Goal: Task Accomplishment & Management: Use online tool/utility

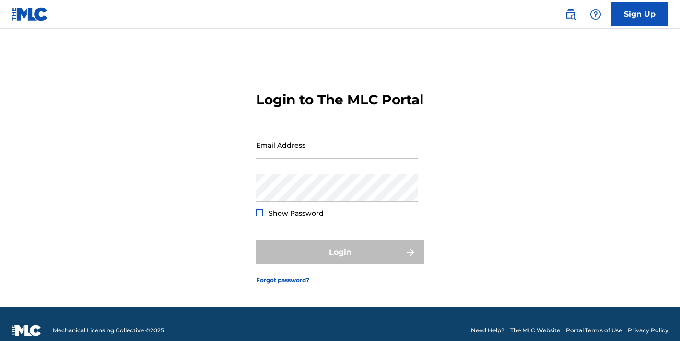
type input "[EMAIL_ADDRESS][DOMAIN_NAME]"
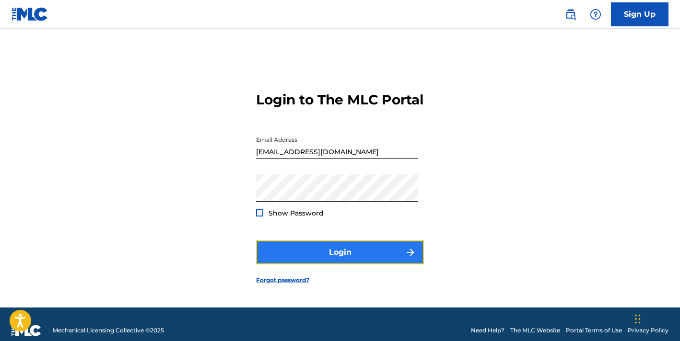
click at [361, 255] on button "Login" at bounding box center [340, 253] width 168 height 24
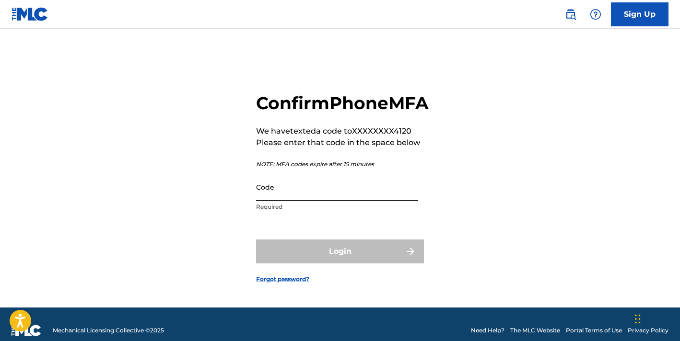
click at [291, 198] on input "Code" at bounding box center [337, 187] width 162 height 27
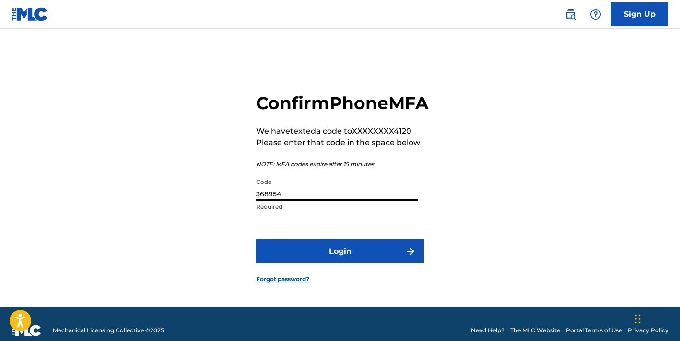
type input "368954"
click at [256, 240] on button "Login" at bounding box center [340, 252] width 168 height 24
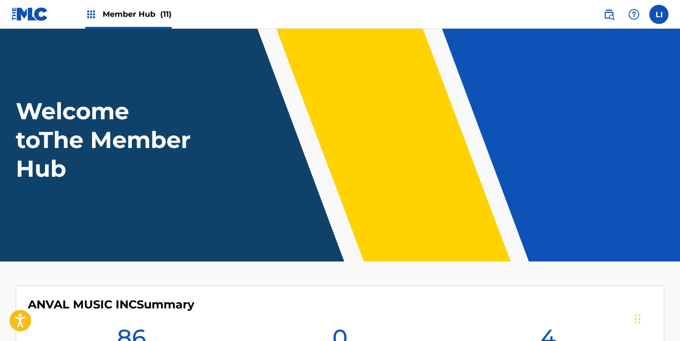
click at [120, 17] on span "Member Hub (11)" at bounding box center [137, 14] width 69 height 11
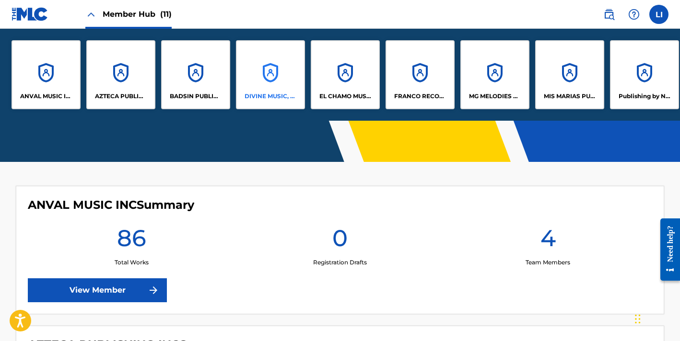
scroll to position [193, 0]
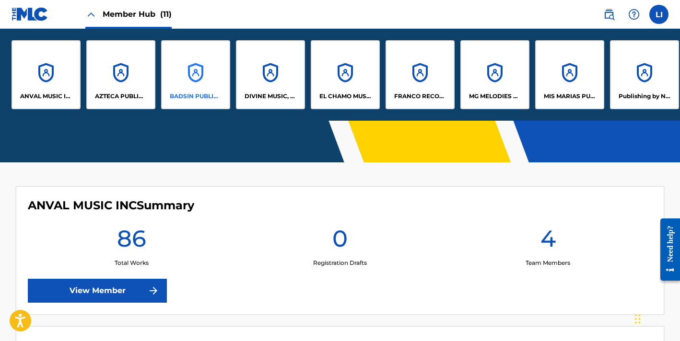
click at [199, 65] on div "BADSIN PUBLISHING LLC" at bounding box center [195, 74] width 69 height 69
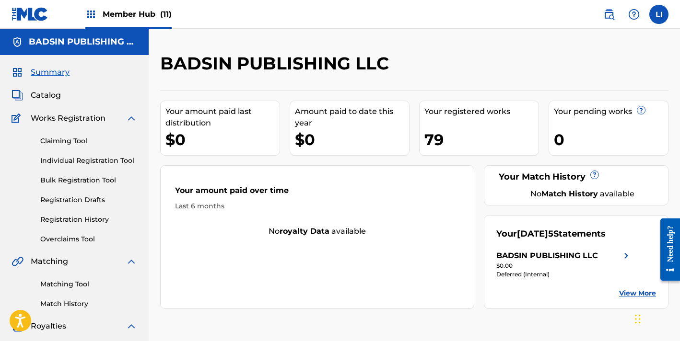
scroll to position [193, 0]
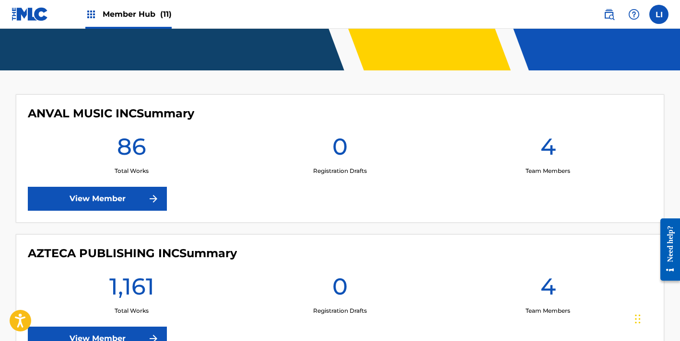
click at [124, 6] on div "Member Hub (11)" at bounding box center [128, 14] width 86 height 28
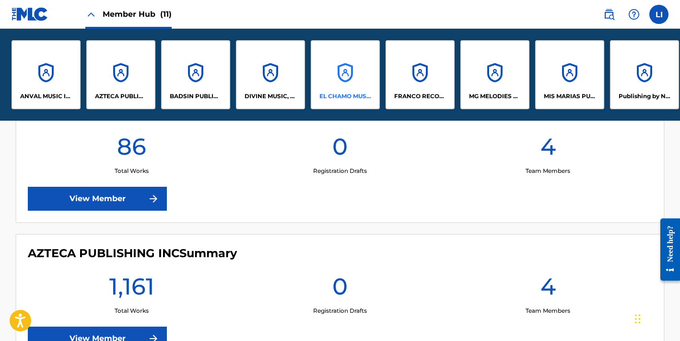
click at [358, 72] on div "EL CHAMO MUSIC" at bounding box center [345, 74] width 69 height 69
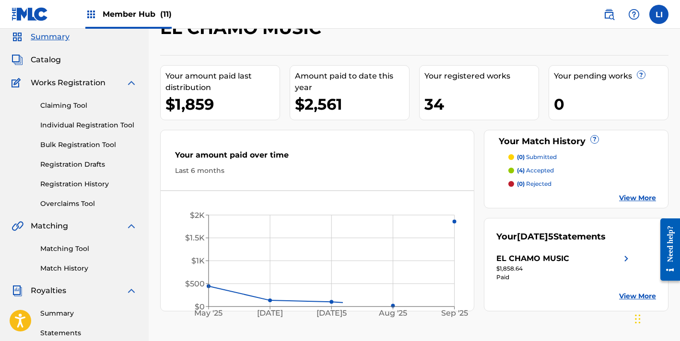
scroll to position [43, 0]
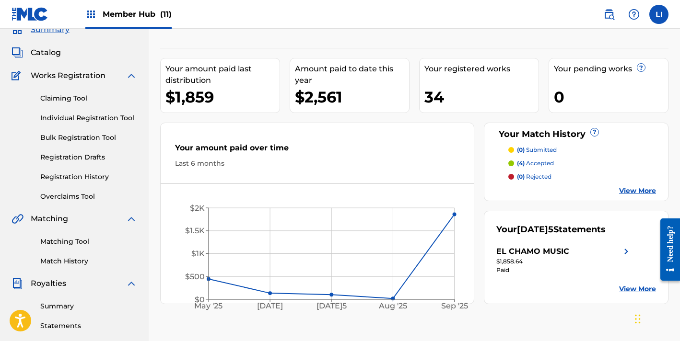
click at [136, 25] on div "Member Hub (11)" at bounding box center [128, 14] width 86 height 28
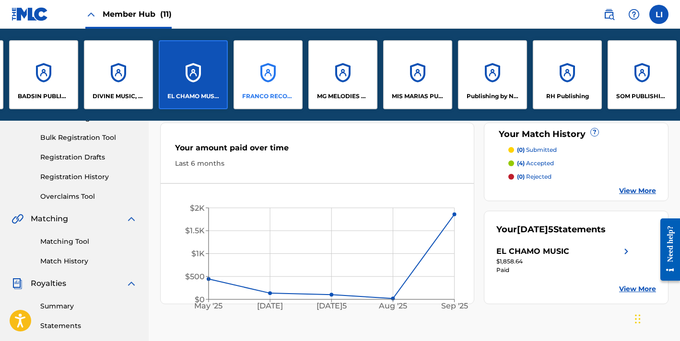
scroll to position [135, 0]
click at [647, 80] on div "SOM PUBLISHING LLC" at bounding box center [641, 74] width 69 height 69
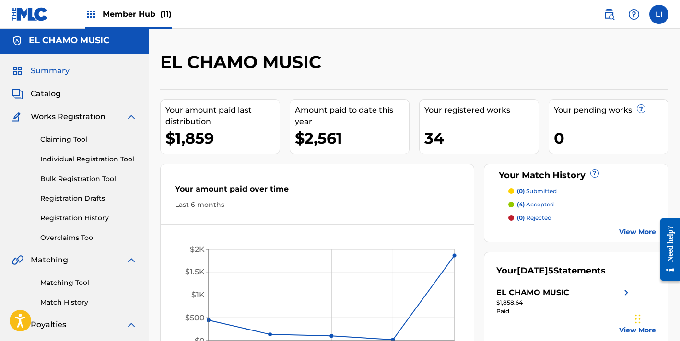
scroll to position [2, 0]
click at [652, 19] on label at bounding box center [658, 14] width 19 height 19
click at [659, 14] on input "LI Lilia Iza [EMAIL_ADDRESS][DOMAIN_NAME] Notification Preferences Profile Log …" at bounding box center [659, 14] width 0 height 0
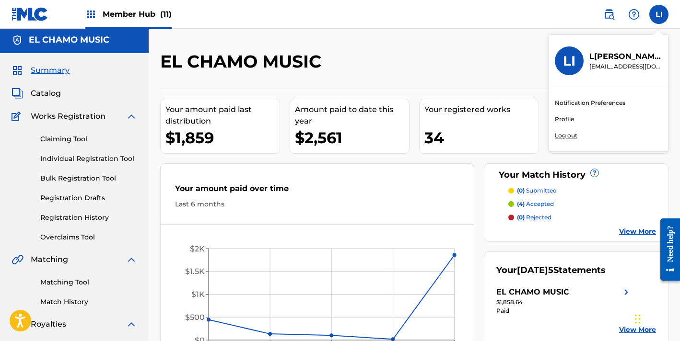
click at [570, 63] on h3 "LI" at bounding box center [569, 61] width 12 height 17
click at [659, 14] on input "LI Lilia Iza [EMAIL_ADDRESS][DOMAIN_NAME] Notification Preferences Profile Log …" at bounding box center [659, 14] width 0 height 0
click at [123, 12] on span "Member Hub (11)" at bounding box center [137, 14] width 69 height 11
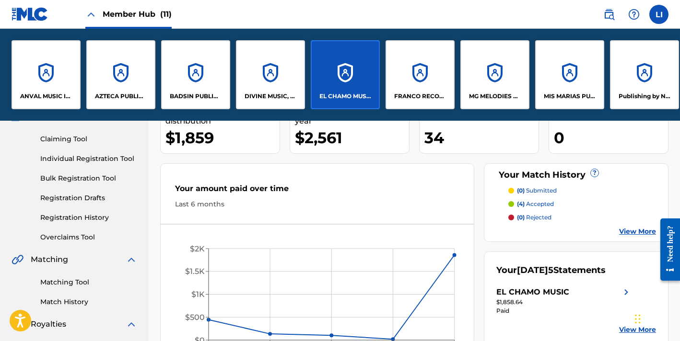
click at [25, 19] on img at bounding box center [30, 14] width 37 height 14
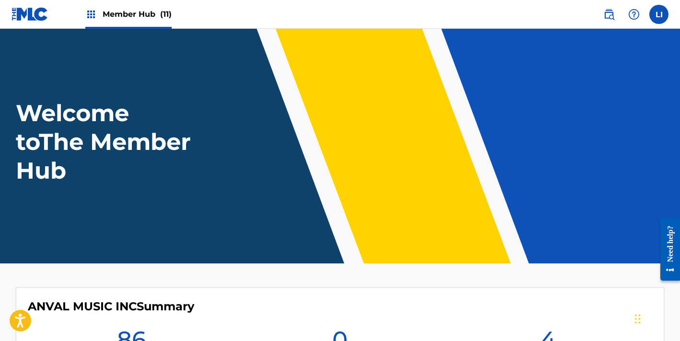
click at [670, 15] on nav "Member Hub (11) LI[PERSON_NAME]ilia Iza [EMAIL_ADDRESS][DOMAIN_NAME] Notificati…" at bounding box center [340, 14] width 680 height 29
click at [660, 13] on label at bounding box center [658, 14] width 19 height 19
click at [659, 14] on input "LI Lilia Iza [EMAIL_ADDRESS][DOMAIN_NAME] Notification Preferences Profile Log …" at bounding box center [659, 14] width 0 height 0
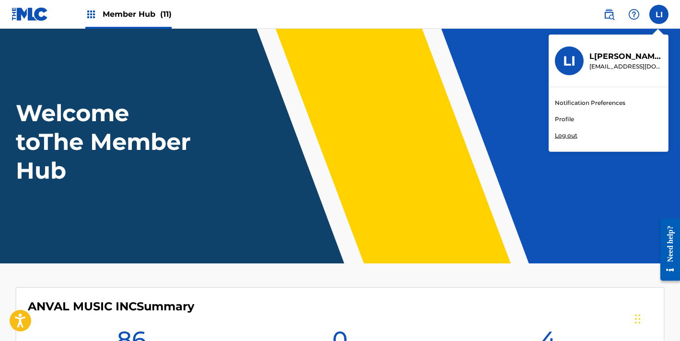
click at [565, 118] on link "Profile" at bounding box center [564, 119] width 19 height 9
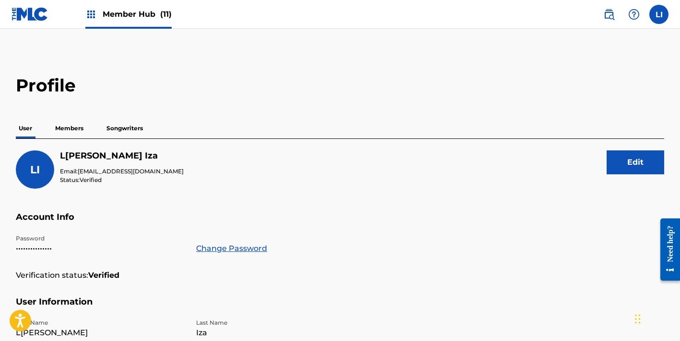
click at [74, 128] on p "Members" at bounding box center [69, 128] width 34 height 20
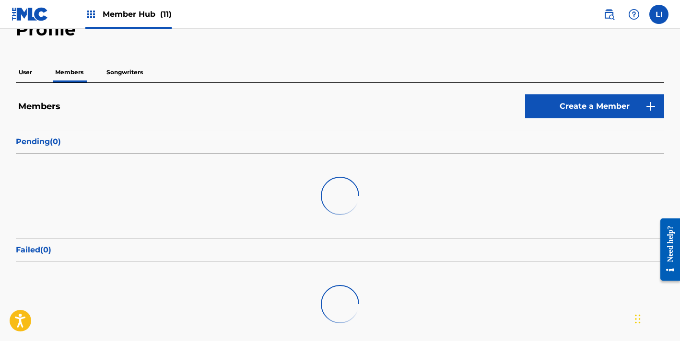
scroll to position [25, 0]
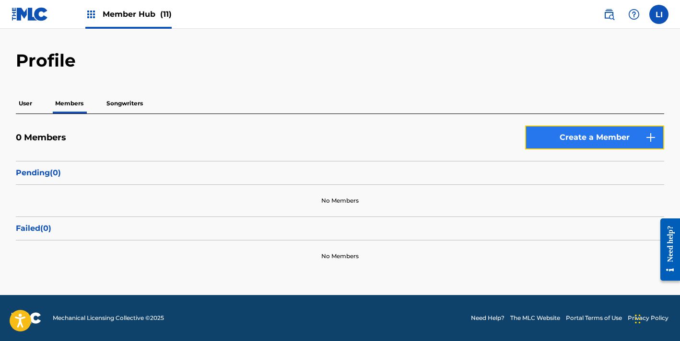
click at [555, 136] on link "Create a Member" at bounding box center [594, 138] width 139 height 24
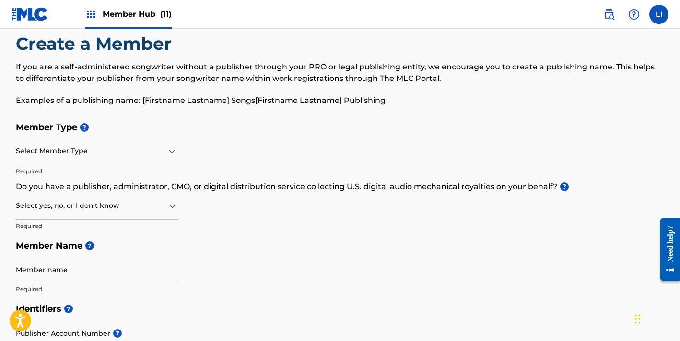
scroll to position [70, 0]
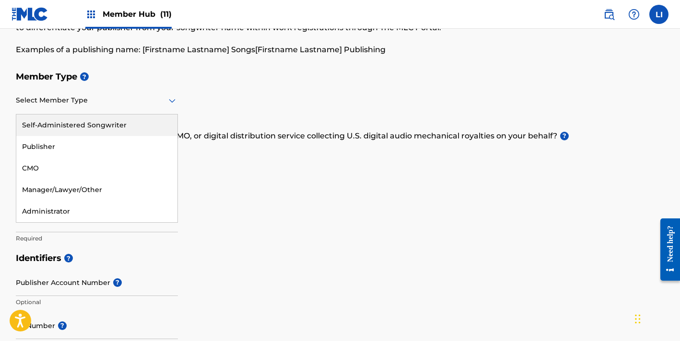
click at [99, 102] on div at bounding box center [97, 100] width 162 height 12
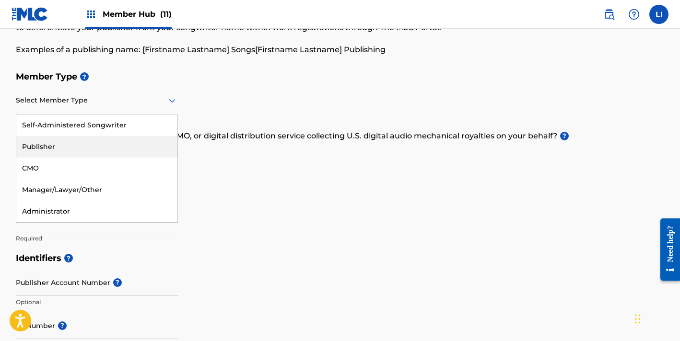
click at [50, 143] on div "Publisher" at bounding box center [96, 147] width 161 height 22
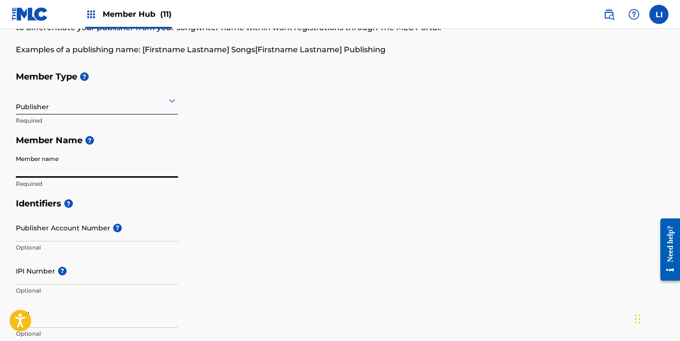
click at [80, 172] on input "Member name" at bounding box center [97, 164] width 162 height 27
type input "RC RECORDS LLC"
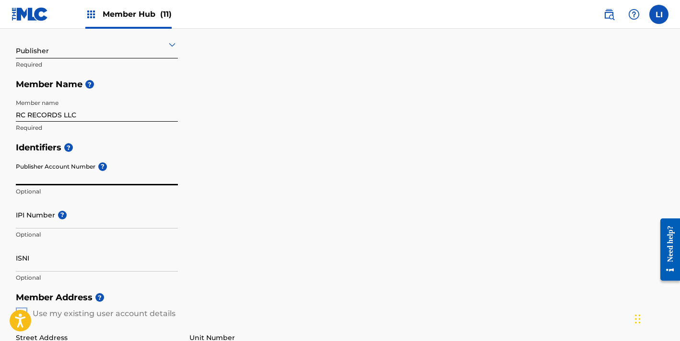
scroll to position [170, 0]
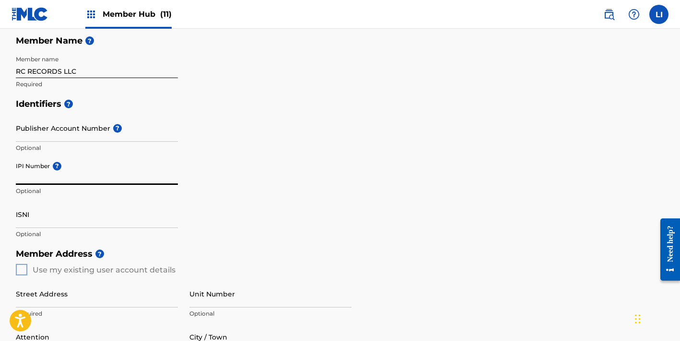
click at [82, 180] on input "IPI Number ?" at bounding box center [97, 171] width 162 height 27
click at [39, 210] on input "ISNI" at bounding box center [97, 214] width 162 height 27
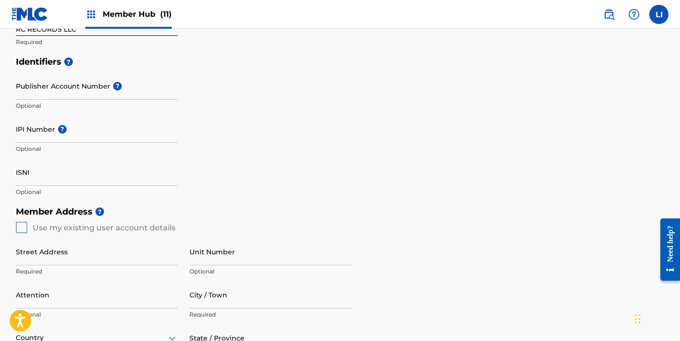
click at [265, 204] on h5 "Member Address ?" at bounding box center [340, 212] width 648 height 21
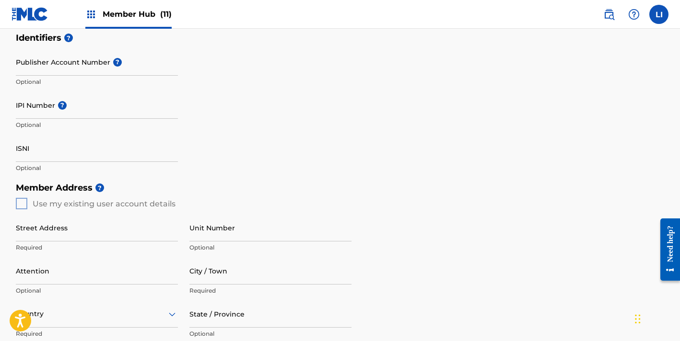
scroll to position [286, 0]
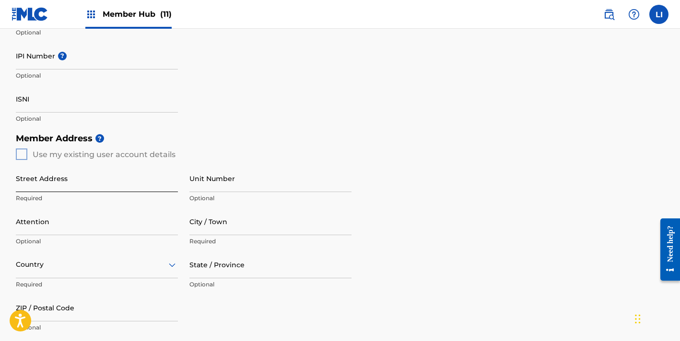
drag, startPoint x: 99, startPoint y: 186, endPoint x: 135, endPoint y: 179, distance: 37.2
click at [99, 186] on input "Street Address" at bounding box center [97, 178] width 162 height 27
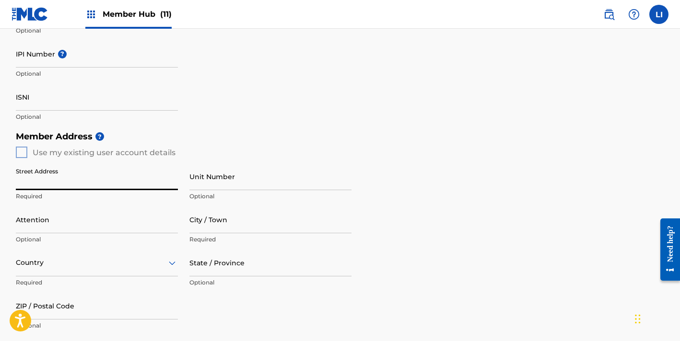
scroll to position [288, 0]
click at [142, 15] on span "Member Hub (11)" at bounding box center [137, 14] width 69 height 11
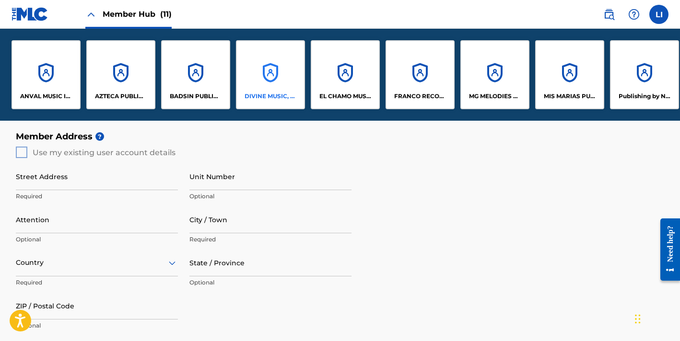
click at [270, 77] on div "DIVINE MUSIC, INC." at bounding box center [270, 74] width 69 height 69
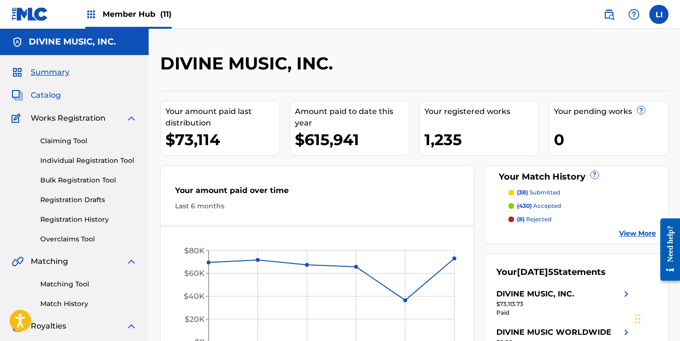
click at [43, 96] on span "Catalog" at bounding box center [46, 96] width 30 height 12
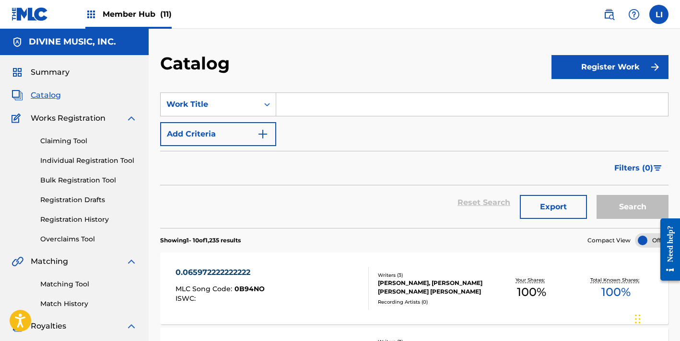
click at [303, 95] on input "Search Form" at bounding box center [472, 104] width 392 height 23
paste input "AMANTES DE MEDIA NOCHE"
type input "AMANTES DE MEDIA NOCHE"
click at [596, 195] on button "Search" at bounding box center [632, 207] width 72 height 24
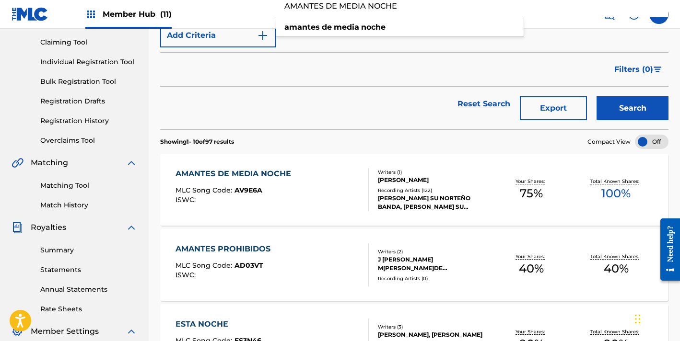
scroll to position [123, 0]
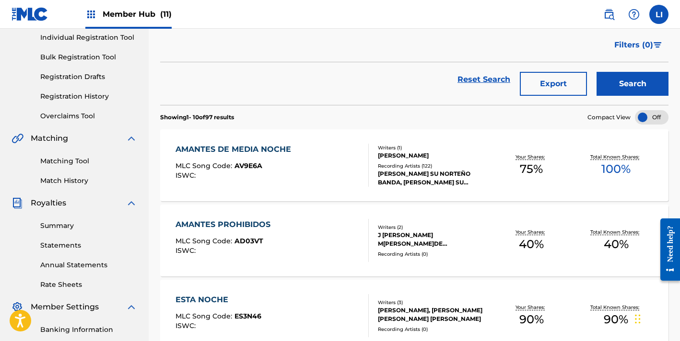
click at [315, 178] on div "AMANTES DE MEDIA NOCHE MLC Song Code : AV9E6A ISWC :" at bounding box center [271, 165] width 193 height 43
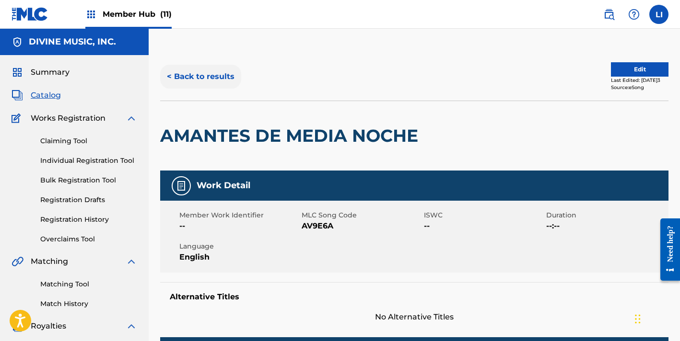
click at [198, 75] on button "< Back to results" at bounding box center [200, 77] width 81 height 24
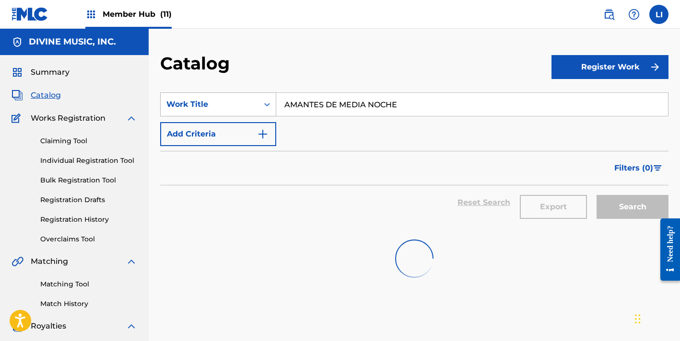
drag, startPoint x: 430, startPoint y: 102, endPoint x: 221, endPoint y: 101, distance: 209.5
click at [220, 101] on div "SearchWithCriteria2c3257a5-dc9d-41af-ac28-927894380a5f Work Title AMANTES DE ME…" at bounding box center [414, 105] width 508 height 24
paste input "NI LO INTENTES"
type input "NI LO INTENTES"
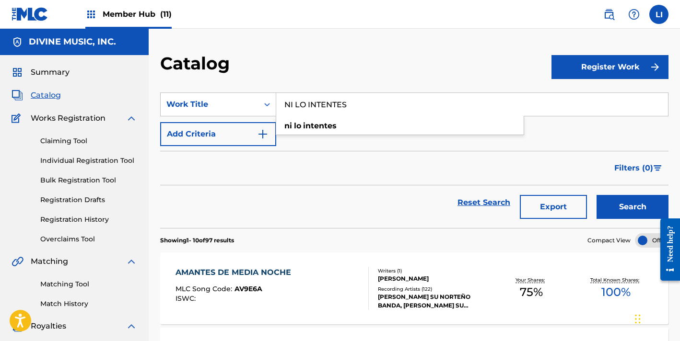
click at [596, 195] on button "Search" at bounding box center [632, 207] width 72 height 24
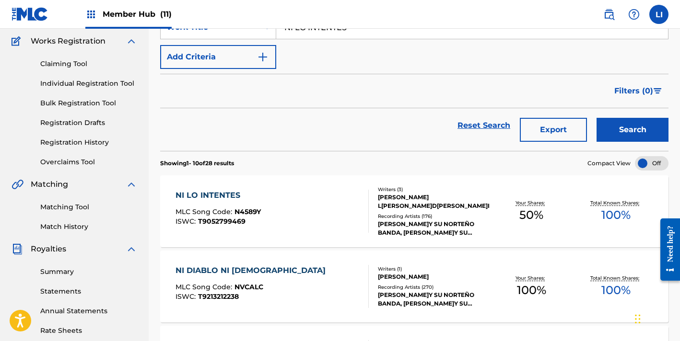
scroll to position [180, 0]
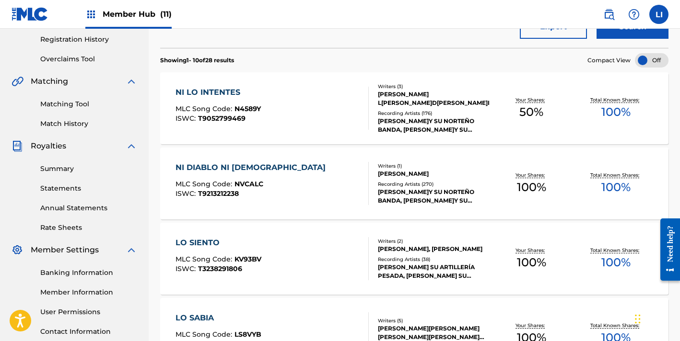
click at [308, 111] on div "NI LO INTENTES MLC Song Code : N4589Y ISWC : T9052799469" at bounding box center [271, 108] width 193 height 43
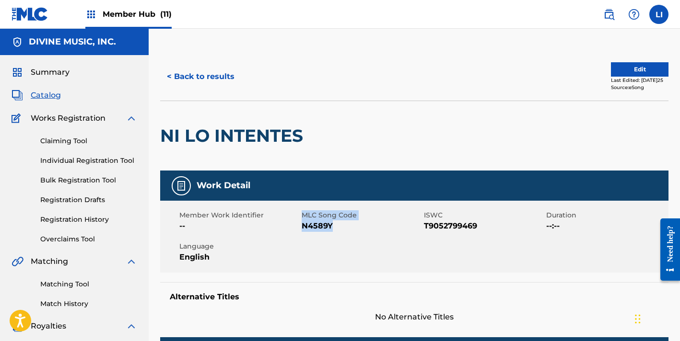
drag, startPoint x: 328, startPoint y: 232, endPoint x: 301, endPoint y: 226, distance: 27.5
click at [302, 226] on span "N4589Y" at bounding box center [362, 227] width 120 height 12
copy div "MLC Song Code N4589Y"
click at [342, 227] on span "N4589Y" at bounding box center [362, 227] width 120 height 12
click at [305, 227] on span "N4589Y" at bounding box center [362, 227] width 120 height 12
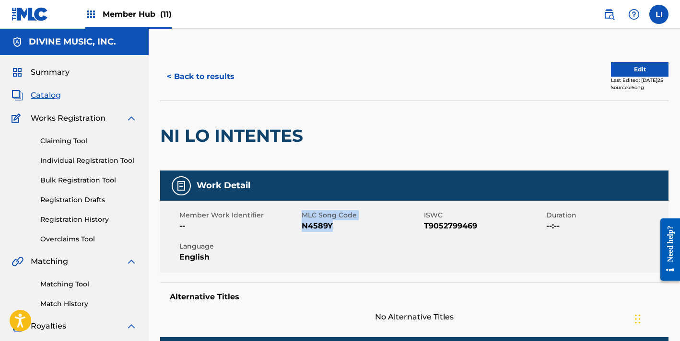
drag, startPoint x: 334, startPoint y: 227, endPoint x: 378, endPoint y: 227, distance: 44.1
click at [300, 228] on div "Member Work Identifier -- MLC Song Code N4589Y ISWC T9052799469 Duration --:-- …" at bounding box center [414, 237] width 508 height 72
copy div "MLC Song Code N4589Y"
drag, startPoint x: 416, startPoint y: 228, endPoint x: 295, endPoint y: 222, distance: 120.9
click at [413, 228] on span "N4589Y" at bounding box center [362, 227] width 120 height 12
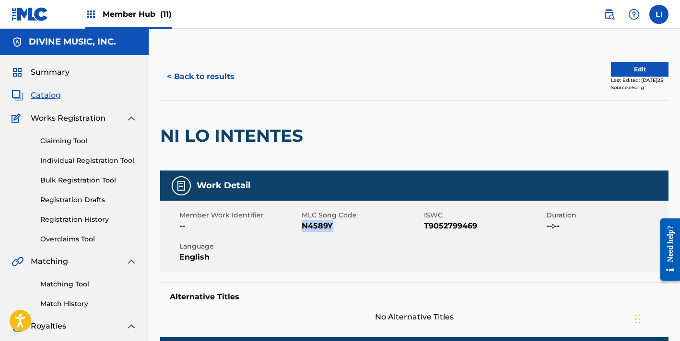
drag, startPoint x: 338, startPoint y: 227, endPoint x: 303, endPoint y: 225, distance: 34.6
click at [303, 225] on span "N4589Y" at bounding box center [362, 227] width 120 height 12
copy span "N4589Y"
click at [209, 80] on button "< Back to results" at bounding box center [200, 77] width 81 height 24
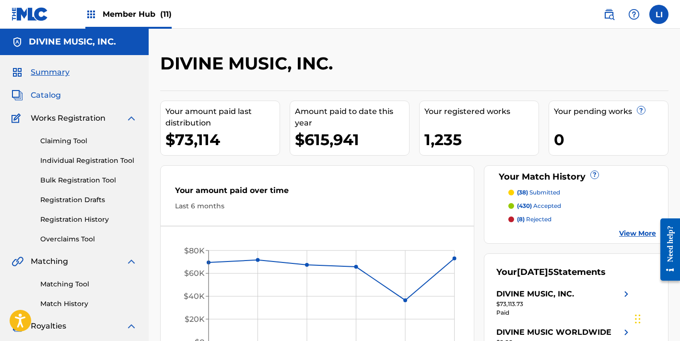
click at [40, 93] on span "Catalog" at bounding box center [46, 96] width 30 height 12
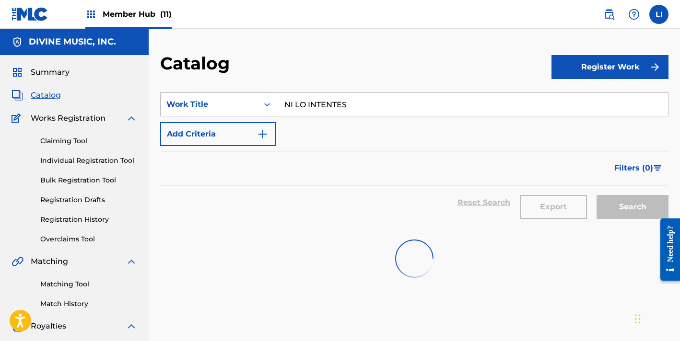
drag, startPoint x: 365, startPoint y: 105, endPoint x: 249, endPoint y: 103, distance: 116.0
click at [249, 103] on div "SearchWithCriteria2c3257a5-dc9d-41af-ac28-927894380a5f Work Title NI LO INTENTES" at bounding box center [414, 105] width 508 height 24
paste input "AMANTES DE MEDIA NOCHE"
type input "AMANTES DE MEDIA NOCHE"
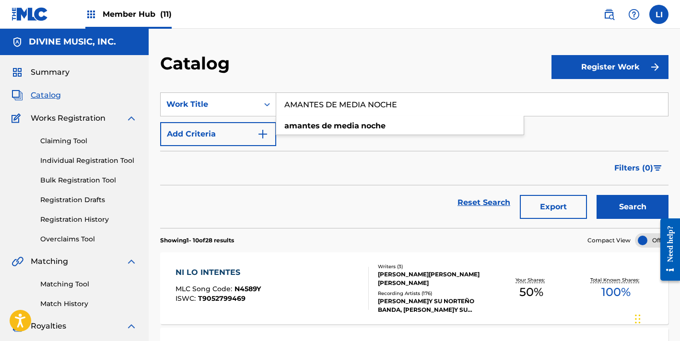
click at [596, 195] on button "Search" at bounding box center [632, 207] width 72 height 24
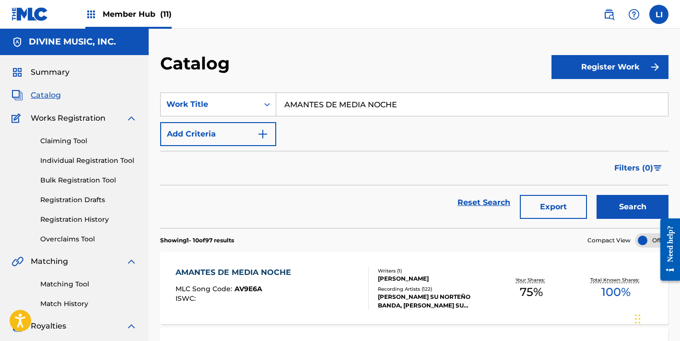
click at [261, 283] on div "AMANTES DE MEDIA NOCHE MLC Song Code : AV9E6A ISWC :" at bounding box center [235, 288] width 120 height 43
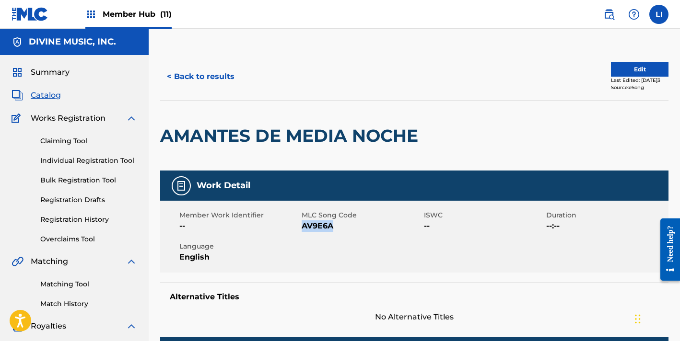
drag, startPoint x: 318, startPoint y: 229, endPoint x: 304, endPoint y: 229, distance: 14.4
click at [303, 228] on span "AV9E6A" at bounding box center [362, 227] width 120 height 12
copy span "AV9E6A"
click at [192, 87] on button "< Back to results" at bounding box center [200, 77] width 81 height 24
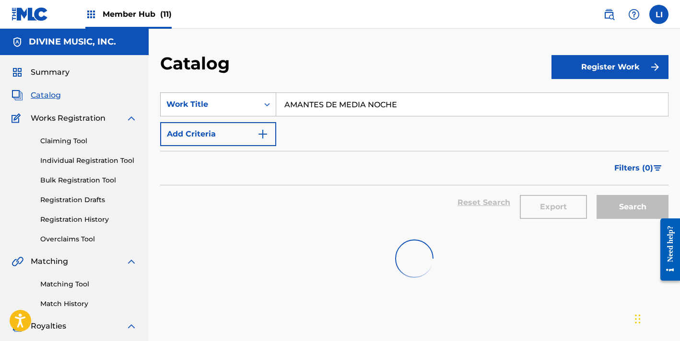
drag, startPoint x: 434, startPoint y: 103, endPoint x: 256, endPoint y: 103, distance: 177.9
click at [256, 103] on div "SearchWithCriteria2c3257a5-dc9d-41af-ac28-927894380a5f Work Title AMANTES DE ME…" at bounding box center [414, 105] width 508 height 24
paste input "SIN PIEDAD"
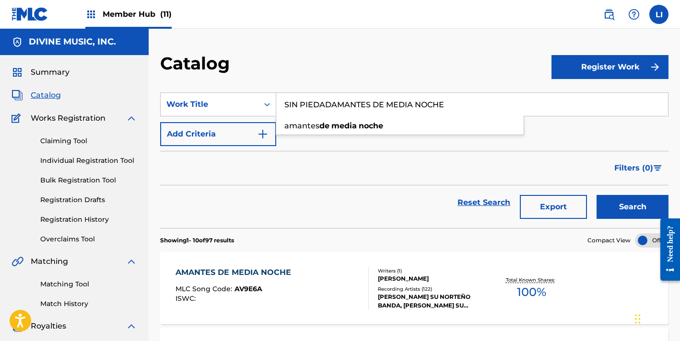
click at [336, 101] on input "SIN PIEDADAMANTES DE MEDIA NOCHE" at bounding box center [472, 104] width 392 height 23
paste input "Search Form"
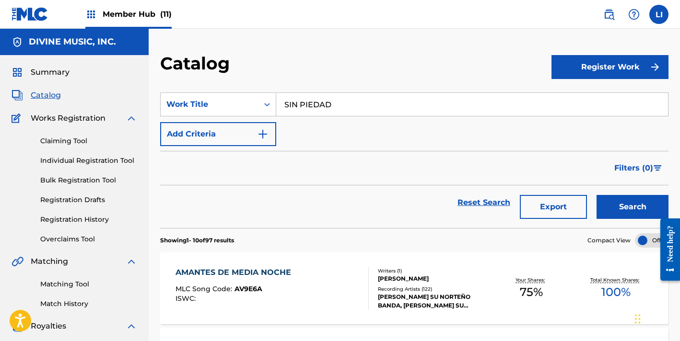
type input "SIN PIEDAD"
click at [596, 195] on button "Search" at bounding box center [632, 207] width 72 height 24
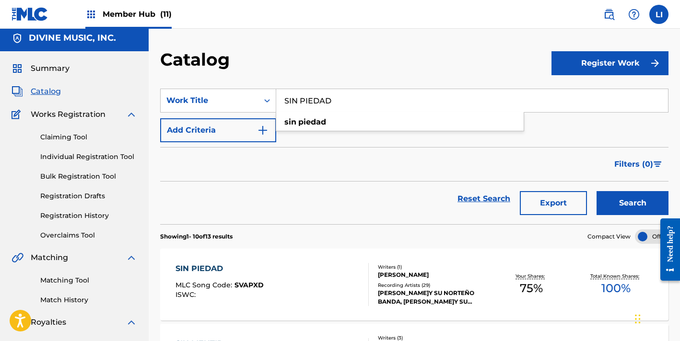
scroll to position [91, 0]
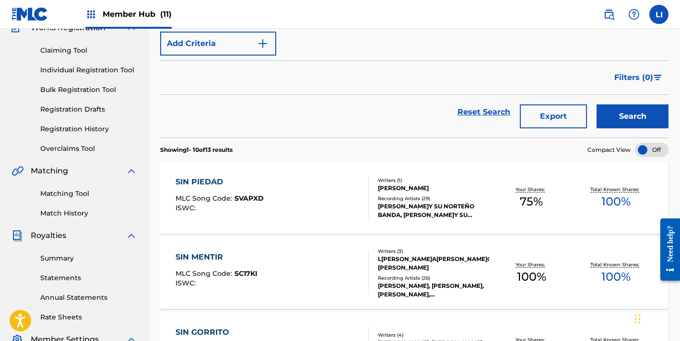
click at [303, 203] on div "SIN PIEDAD MLC Song Code : SVAPXD ISWC :" at bounding box center [271, 197] width 193 height 43
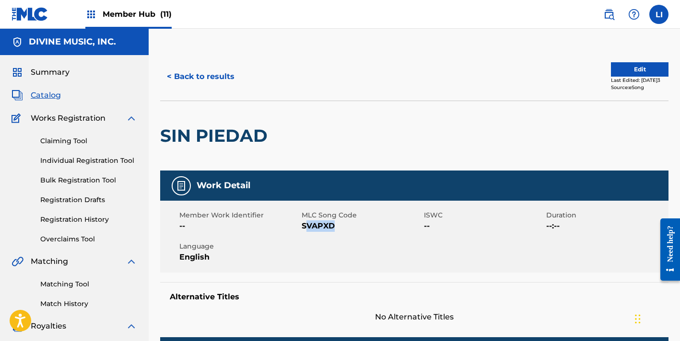
drag, startPoint x: 320, startPoint y: 225, endPoint x: 304, endPoint y: 223, distance: 15.5
click at [304, 223] on span "SVAPXD" at bounding box center [362, 227] width 120 height 12
copy span "VAPXD"
drag, startPoint x: 293, startPoint y: 210, endPoint x: 318, endPoint y: 220, distance: 27.3
click at [295, 210] on div "Member Work Identifier -- MLC Song Code SVAPXD ISWC -- Duration --:-- Language …" at bounding box center [414, 237] width 508 height 72
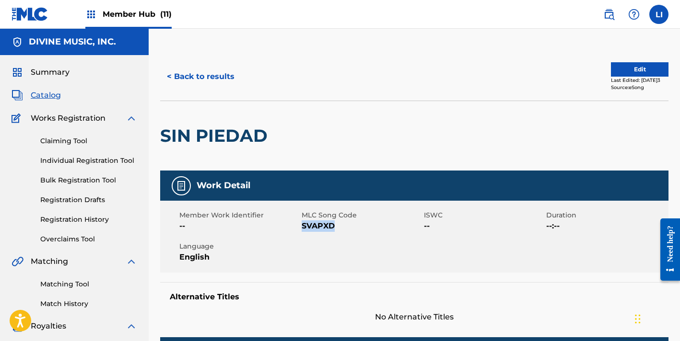
drag, startPoint x: 338, startPoint y: 225, endPoint x: 303, endPoint y: 224, distance: 34.5
click at [303, 224] on span "SVAPXD" at bounding box center [362, 227] width 120 height 12
copy span "SVAPXD"
click at [212, 80] on button "< Back to results" at bounding box center [200, 77] width 81 height 24
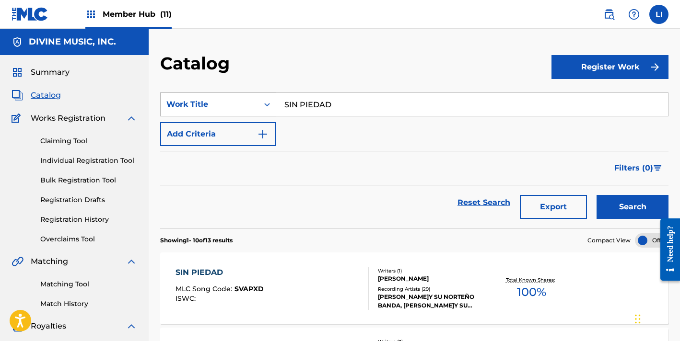
drag, startPoint x: 342, startPoint y: 109, endPoint x: 227, endPoint y: 96, distance: 115.7
click at [227, 96] on div "SearchWithCriteria2c3257a5-dc9d-41af-ac28-927894380a5f Work Title SIN PIEDAD" at bounding box center [414, 105] width 508 height 24
paste input "A GASTAR UN PARQUE"
type input "A GASTAR UN PARQUE"
click at [596, 195] on button "Search" at bounding box center [632, 207] width 72 height 24
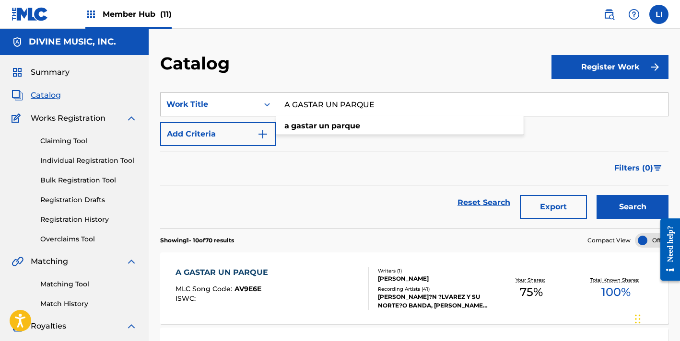
scroll to position [78, 0]
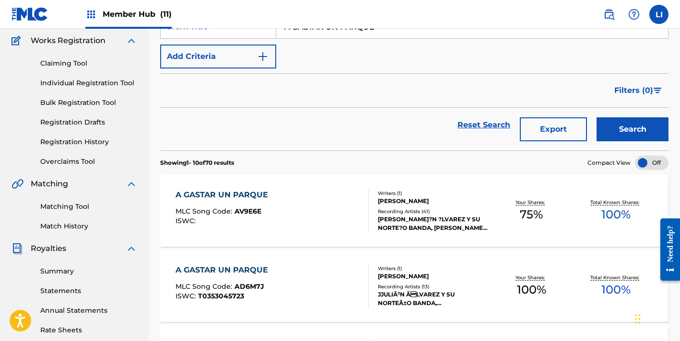
click at [329, 213] on div "A GASTAR UN PARQUE MLC Song Code : AV9E6E ISWC :" at bounding box center [271, 210] width 193 height 43
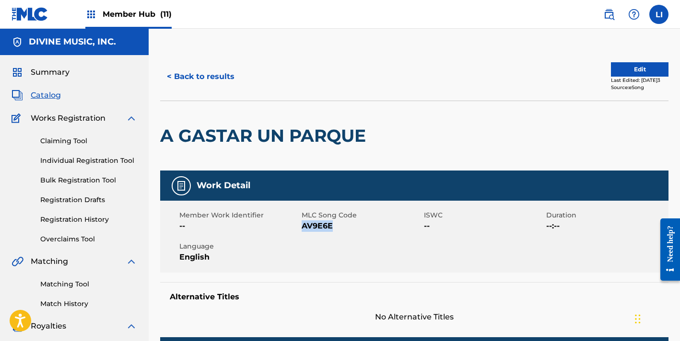
drag, startPoint x: 338, startPoint y: 226, endPoint x: 303, endPoint y: 226, distance: 34.0
click at [303, 226] on span "AV9E6E" at bounding box center [362, 227] width 120 height 12
copy span "AV9E6E"
click at [237, 73] on button "< Back to results" at bounding box center [200, 77] width 81 height 24
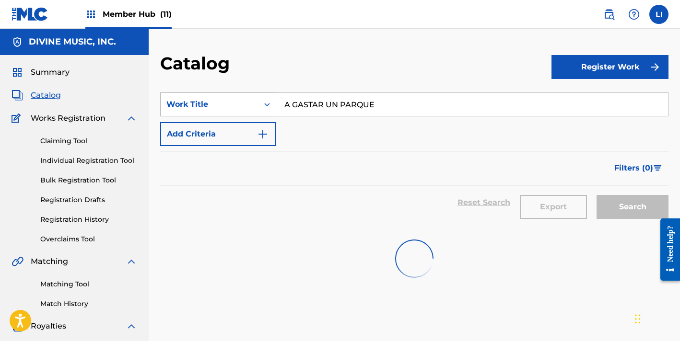
drag, startPoint x: 378, startPoint y: 104, endPoint x: 252, endPoint y: 98, distance: 125.8
click at [252, 98] on div "SearchWithCriteria2c3257a5-dc9d-41af-ac28-927894380a5f Work Title A GASTAR UN P…" at bounding box center [414, 105] width 508 height 24
paste input "N4589Y"
type input "N4589Y"
click at [596, 195] on button "Search" at bounding box center [632, 207] width 72 height 24
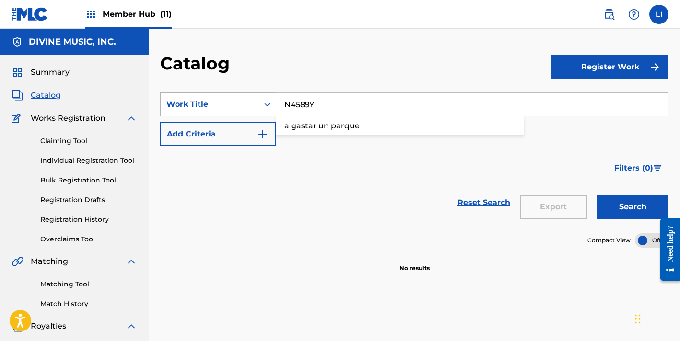
click at [232, 105] on div "Work Title" at bounding box center [209, 105] width 86 height 12
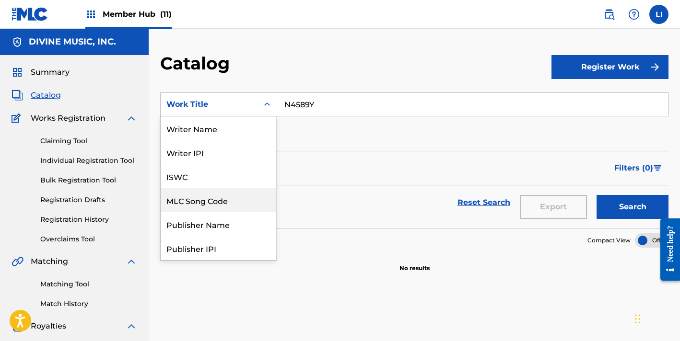
drag, startPoint x: 226, startPoint y: 204, endPoint x: 311, endPoint y: 146, distance: 102.5
click at [227, 203] on div "MLC Song Code" at bounding box center [218, 200] width 115 height 24
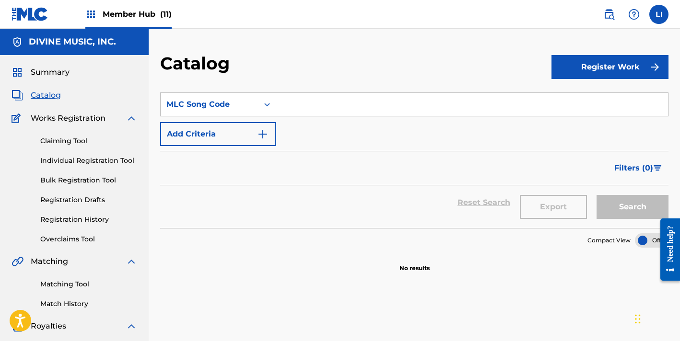
click at [333, 110] on input "Search Form" at bounding box center [472, 104] width 392 height 23
paste input "N4589Y"
type input "N4589Y"
click at [596, 195] on button "Search" at bounding box center [632, 207] width 72 height 24
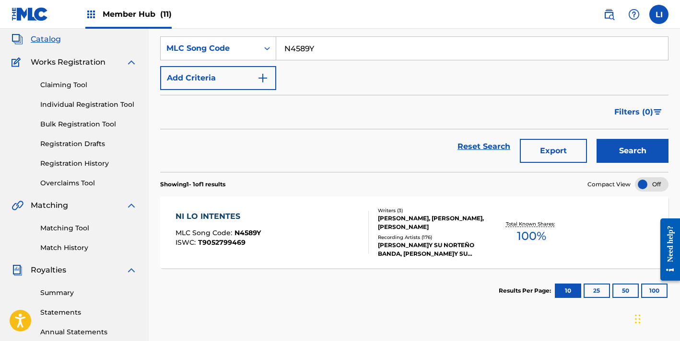
scroll to position [60, 0]
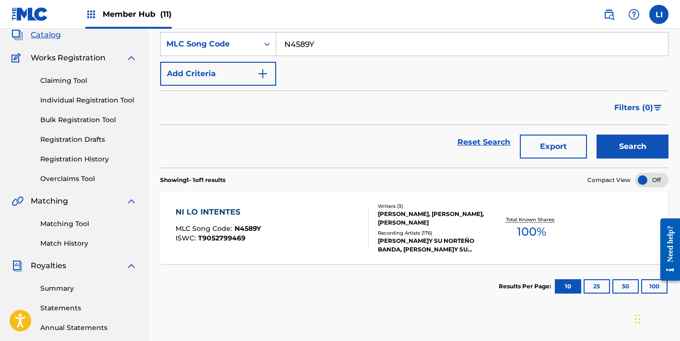
click at [332, 235] on div "NI LO INTENTES MLC Song Code : N4589Y ISWC : T9052799469" at bounding box center [271, 228] width 193 height 43
click at [303, 126] on div "Catalog Register Work SearchWithCriteriafe1b8bc8-fa70-4add-b73e-12627046039f ML…" at bounding box center [414, 240] width 531 height 496
click at [254, 212] on div "Catalog Register Work SearchWithCriteriafe1b8bc8-fa70-4add-b73e-12627046039f ML…" at bounding box center [414, 240] width 531 height 496
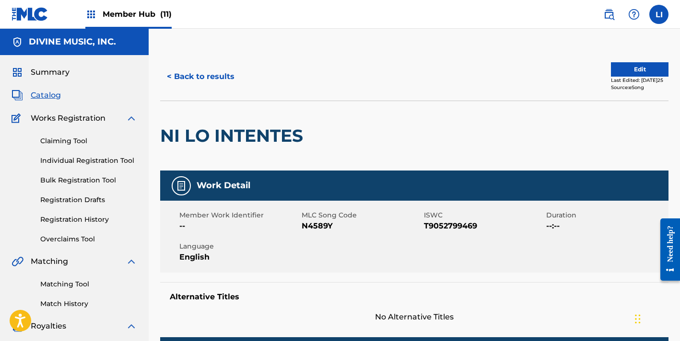
click at [44, 93] on span "Catalog" at bounding box center [46, 96] width 30 height 12
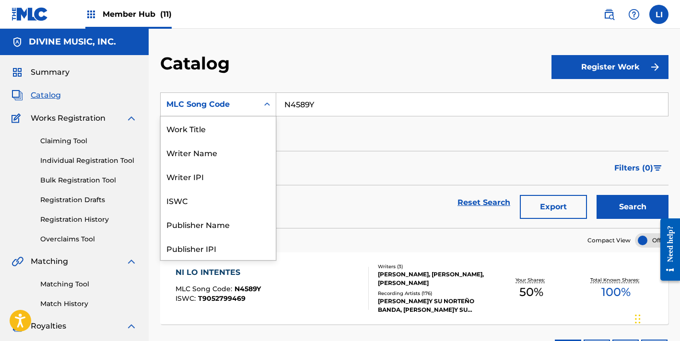
click at [238, 105] on div "MLC Song Code" at bounding box center [209, 105] width 86 height 12
drag, startPoint x: 223, startPoint y: 139, endPoint x: 333, endPoint y: 120, distance: 111.4
click at [223, 138] on div "Work Title" at bounding box center [218, 128] width 115 height 24
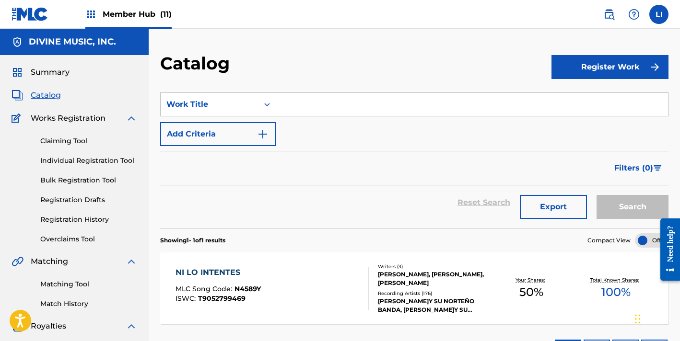
click at [365, 113] on input "Search Form" at bounding box center [472, 104] width 392 height 23
paste input "LA MA[PERSON_NAME]"
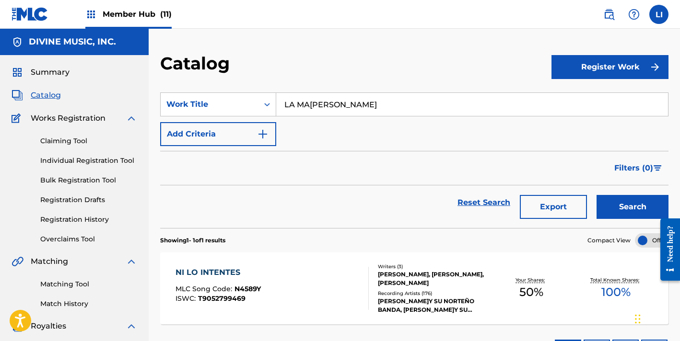
click at [596, 195] on button "Search" at bounding box center [632, 207] width 72 height 24
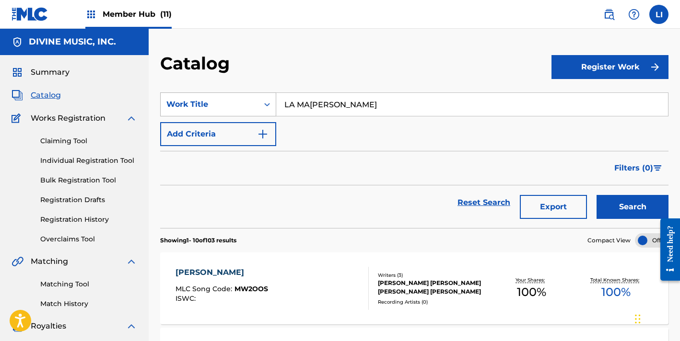
drag, startPoint x: 351, startPoint y: 104, endPoint x: 234, endPoint y: 98, distance: 117.6
click at [240, 98] on div "SearchWithCriteriaf6f86066-a340-4509-bb70-40a41e27f6a3 Work Title LA [PERSON_NA…" at bounding box center [414, 105] width 508 height 24
paste input "AMOR DERECHO"
type input "AMOR DERECHO"
click at [596, 195] on button "Search" at bounding box center [632, 207] width 72 height 24
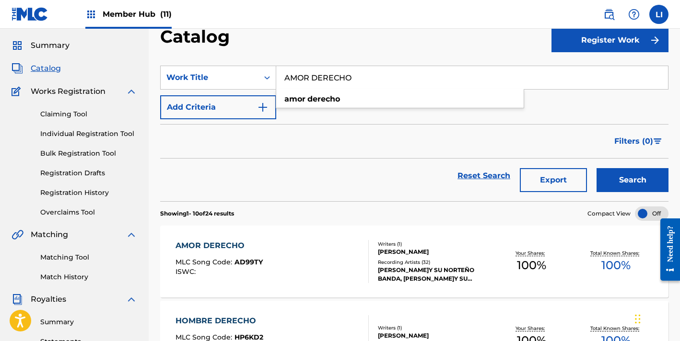
scroll to position [68, 0]
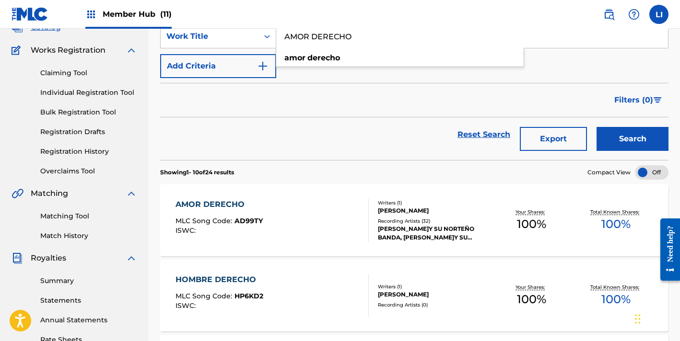
click at [325, 232] on div "AMOR DERECHO MLC Song Code : AD99TY ISWC :" at bounding box center [271, 220] width 193 height 43
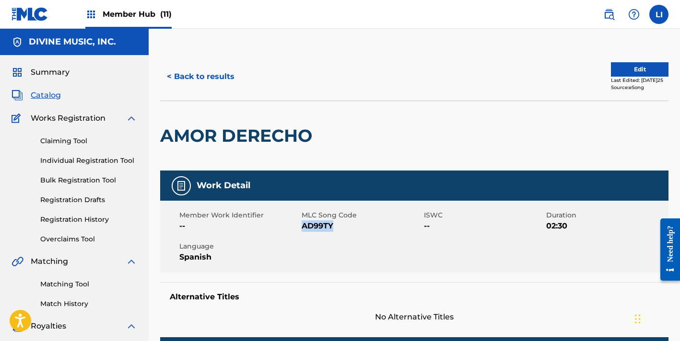
drag, startPoint x: 329, startPoint y: 227, endPoint x: 304, endPoint y: 226, distance: 24.9
click at [304, 226] on span "AD99TY" at bounding box center [362, 227] width 120 height 12
copy span "AD99TY"
click at [197, 80] on button "< Back to results" at bounding box center [200, 77] width 81 height 24
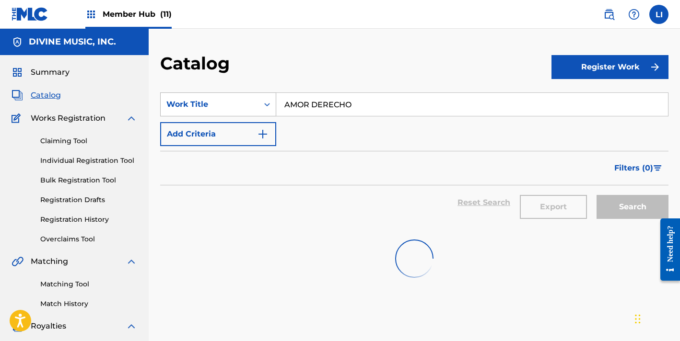
click at [225, 107] on div "Work Title" at bounding box center [209, 105] width 86 height 12
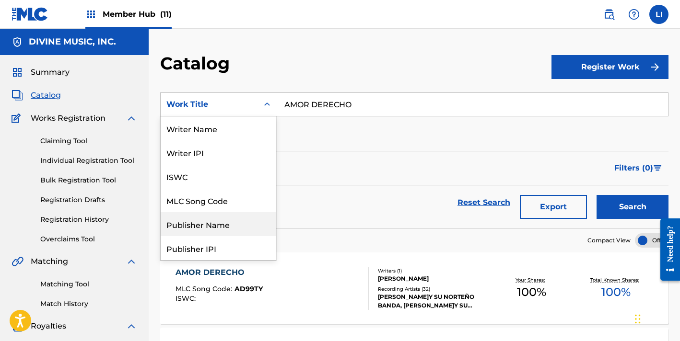
drag, startPoint x: 219, startPoint y: 199, endPoint x: 232, endPoint y: 193, distance: 13.9
click at [220, 199] on div "MLC Song Code" at bounding box center [218, 200] width 115 height 24
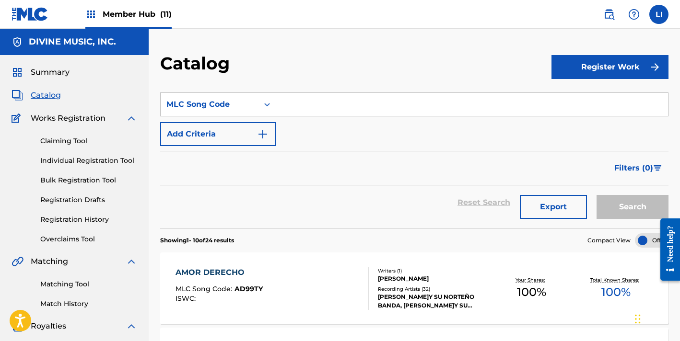
click at [337, 108] on input "Search Form" at bounding box center [472, 104] width 392 height 23
paste input "LT0ZI2"
type input "LT0ZI2"
click at [596, 195] on button "Search" at bounding box center [632, 207] width 72 height 24
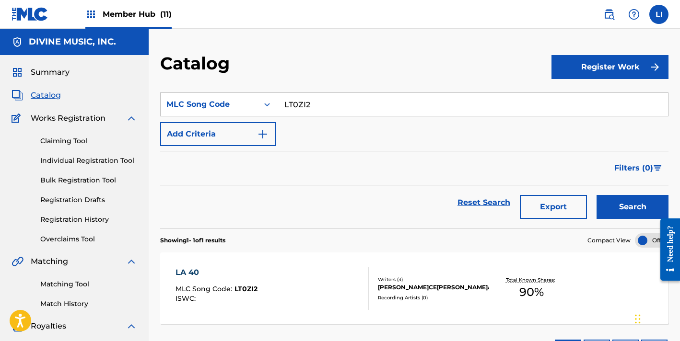
scroll to position [178, 0]
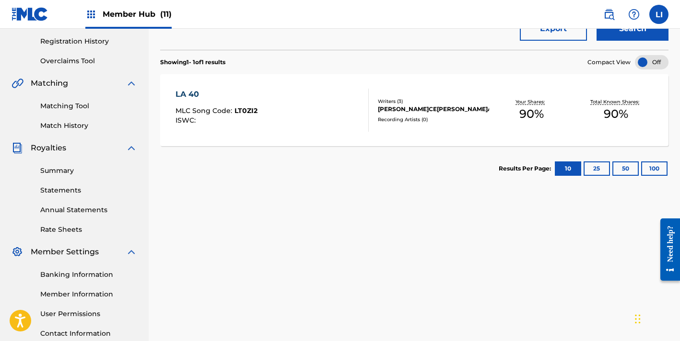
click at [321, 139] on div "LA 40 MLC Song Code : LT0ZI2 ISWC : Writers ( 3 ) [PERSON_NAME] C[PERSON_NAME]S…" at bounding box center [414, 110] width 508 height 72
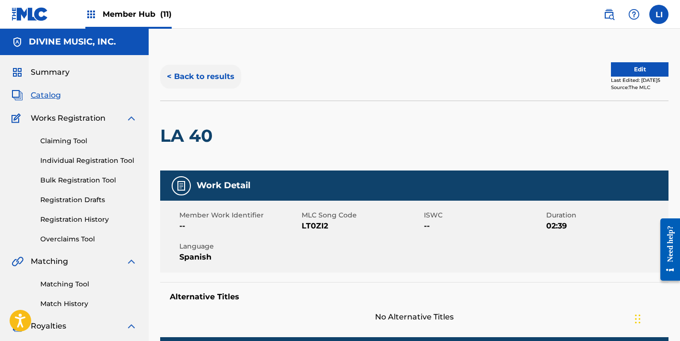
click at [211, 72] on button "< Back to results" at bounding box center [200, 77] width 81 height 24
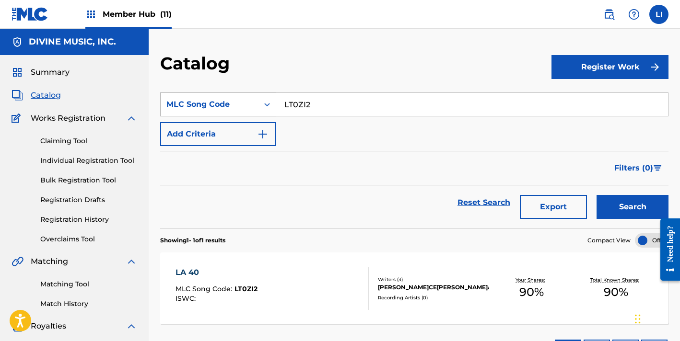
drag, startPoint x: 323, startPoint y: 113, endPoint x: 256, endPoint y: 102, distance: 67.6
click at [257, 101] on div "SearchWithCriteria48243f77-1650-475a-aac1-ec0b9c04a20e MLC Song Code LT0ZI2" at bounding box center [414, 105] width 508 height 24
paste input "MEJOR QUE YO"
type input "MEJOR QUE YO"
click at [596, 195] on button "Search" at bounding box center [632, 207] width 72 height 24
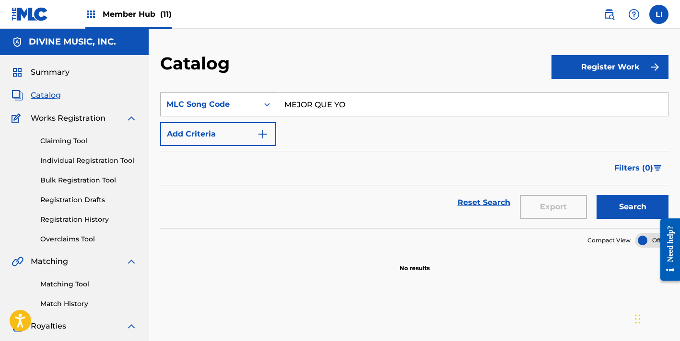
click at [196, 97] on div "MLC Song Code" at bounding box center [210, 104] width 98 height 18
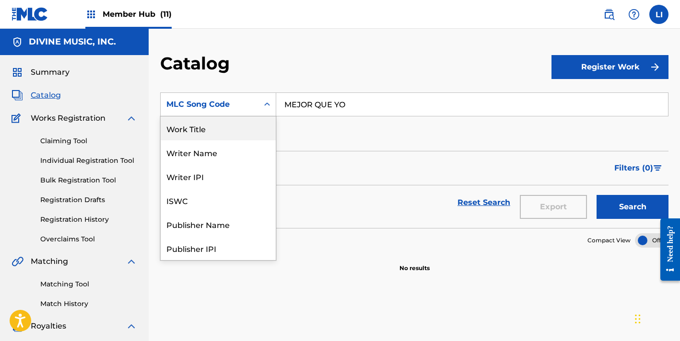
drag, startPoint x: 209, startPoint y: 135, endPoint x: 255, endPoint y: 124, distance: 47.3
click at [209, 135] on div "Work Title" at bounding box center [218, 128] width 115 height 24
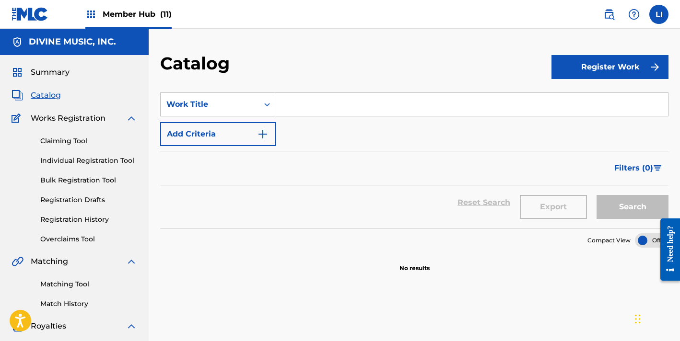
click at [369, 100] on input "Search Form" at bounding box center [472, 104] width 392 height 23
paste input "MEJOR QUE YO"
type input "MEJOR QUE YO"
click at [596, 195] on button "Search" at bounding box center [632, 207] width 72 height 24
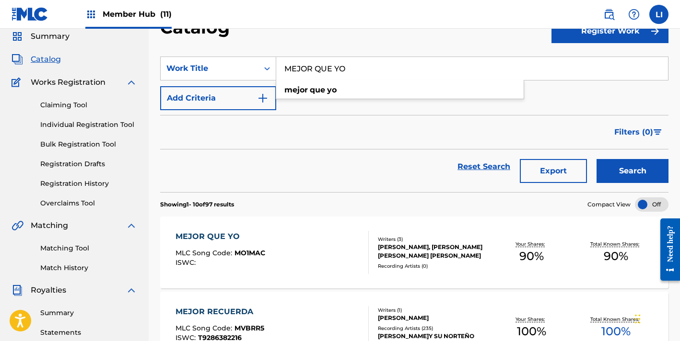
scroll to position [86, 0]
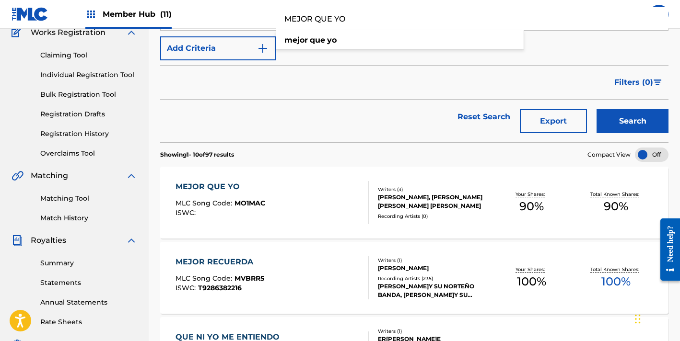
click at [322, 203] on div "MEJOR QUE YO MLC Song Code : MO1MAC ISWC :" at bounding box center [271, 202] width 193 height 43
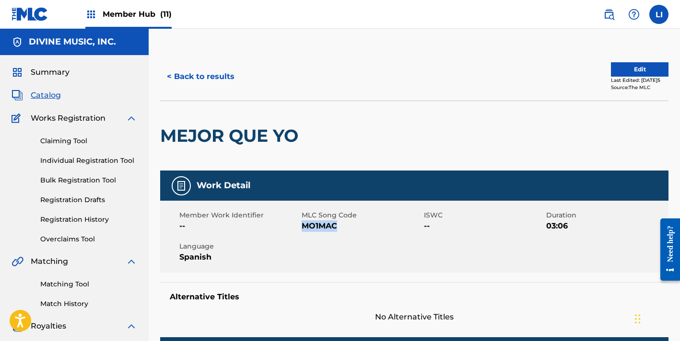
drag, startPoint x: 342, startPoint y: 225, endPoint x: 306, endPoint y: 224, distance: 36.0
click at [305, 224] on span "MO1MAC" at bounding box center [362, 227] width 120 height 12
copy span "MO1MAC"
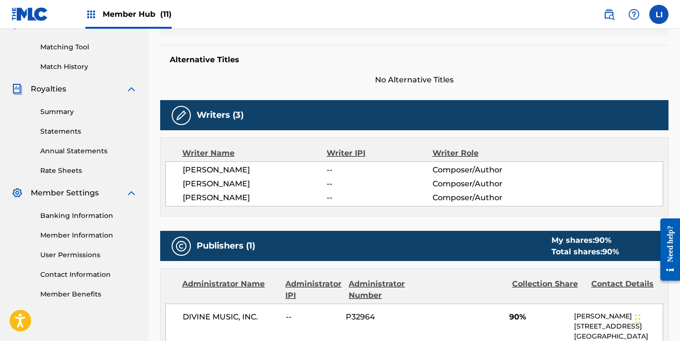
scroll to position [148, 0]
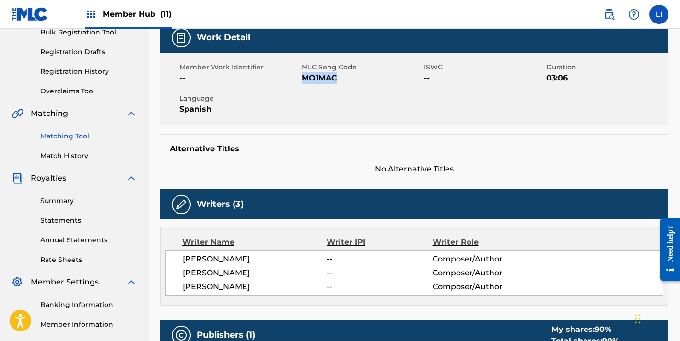
click at [67, 135] on link "Matching Tool" at bounding box center [88, 136] width 97 height 10
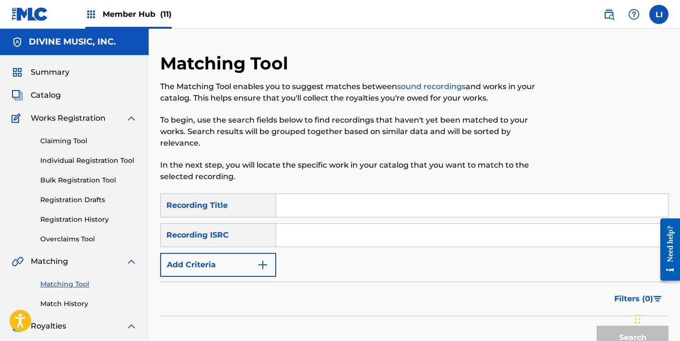
click at [174, 201] on div "Recording Title" at bounding box center [218, 206] width 116 height 24
click at [376, 194] on input "Search Form" at bounding box center [472, 205] width 392 height 23
paste input "QZDQH2397994"
drag, startPoint x: 357, startPoint y: 194, endPoint x: 233, endPoint y: 182, distance: 123.8
click at [233, 194] on div "SearchWithCriteria69915ced-1ab6-4236-9ccf-7f2f4fde05c0 Recording Title QZDQH239…" at bounding box center [414, 206] width 508 height 24
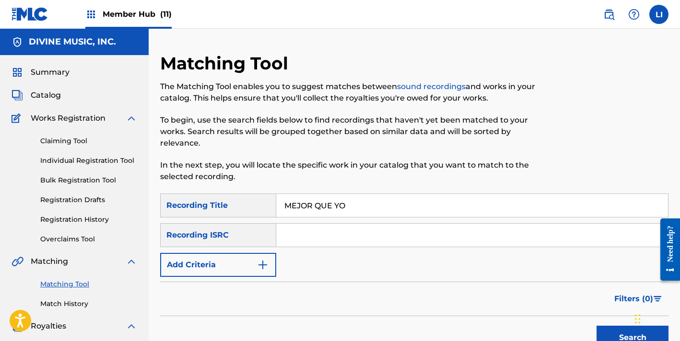
type input "MEJOR QUE YO"
paste input "QZDQH2397994"
type input "QZDQH2397994"
click at [596, 326] on button "Search" at bounding box center [632, 338] width 72 height 24
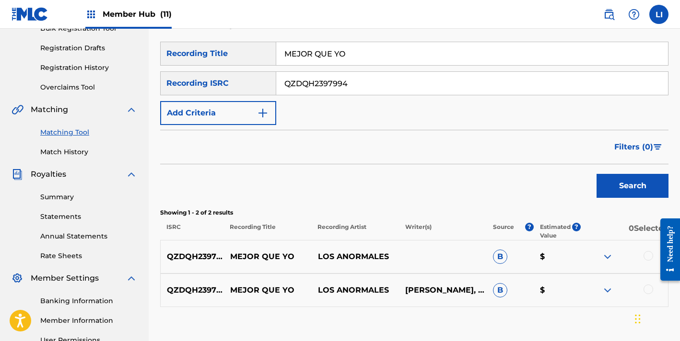
scroll to position [187, 0]
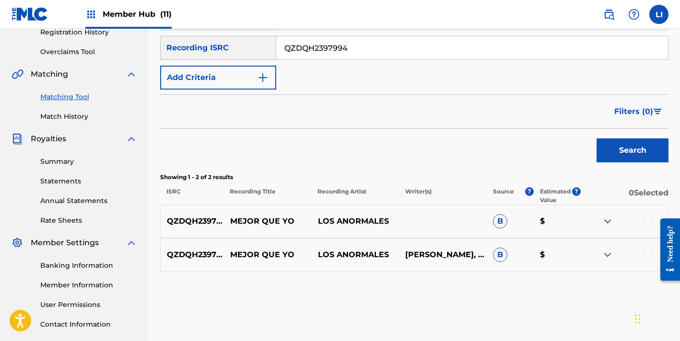
click at [646, 216] on div at bounding box center [648, 221] width 10 height 10
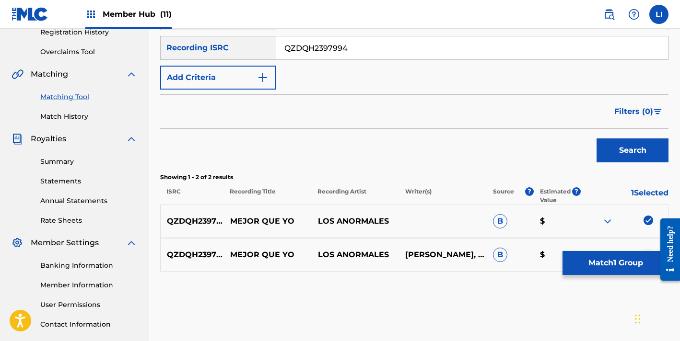
click at [646, 249] on div at bounding box center [648, 254] width 10 height 10
click at [635, 261] on button "Match 2 Groups" at bounding box center [615, 263] width 106 height 24
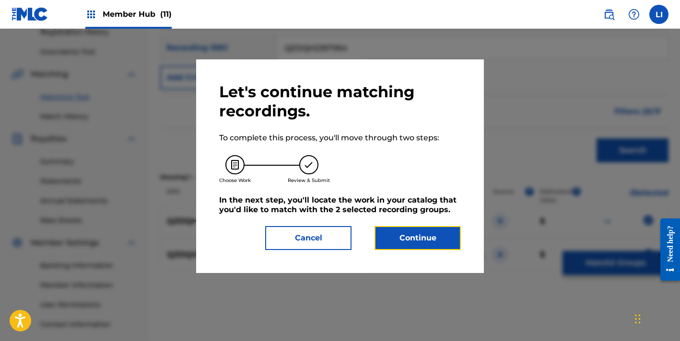
drag, startPoint x: 406, startPoint y: 237, endPoint x: 679, endPoint y: 198, distance: 276.1
click at [408, 237] on button "Continue" at bounding box center [417, 238] width 86 height 24
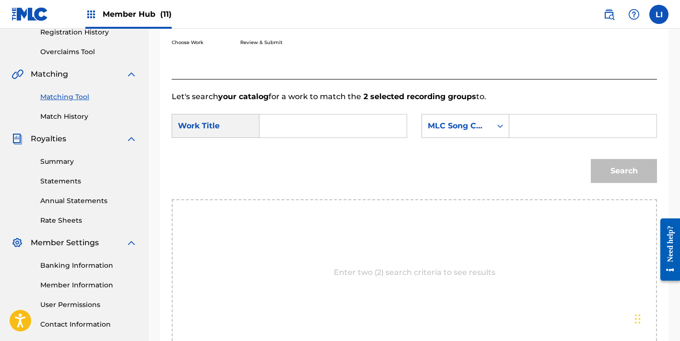
click at [268, 129] on input "Search Form" at bounding box center [333, 126] width 131 height 23
type input "MEJOR QUE YO"
paste input "MO1MAC"
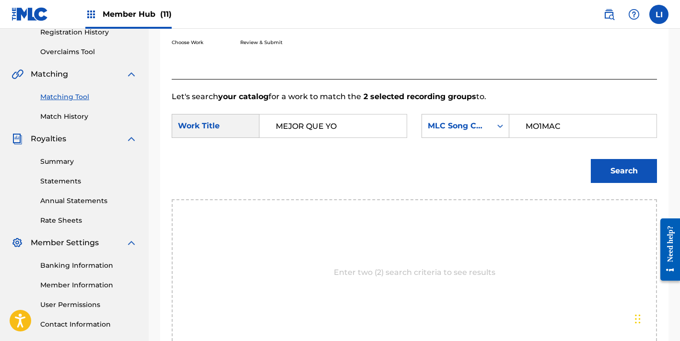
type input "MO1MAC"
click at [591, 159] on button "Search" at bounding box center [624, 171] width 66 height 24
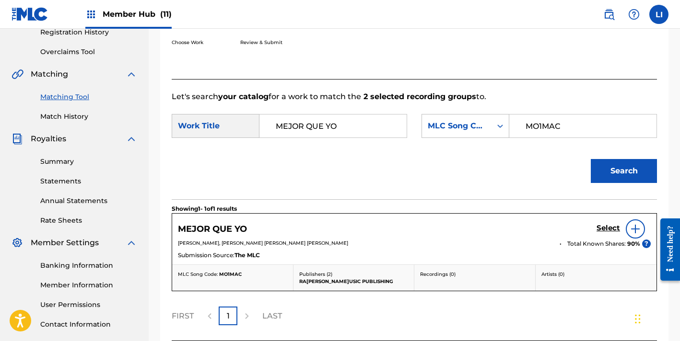
drag, startPoint x: 590, startPoint y: 229, endPoint x: 595, endPoint y: 229, distance: 5.3
click at [590, 229] on div "MEJOR QUE YO Select" at bounding box center [414, 229] width 473 height 19
click at [603, 229] on h5 "Select" at bounding box center [607, 228] width 23 height 9
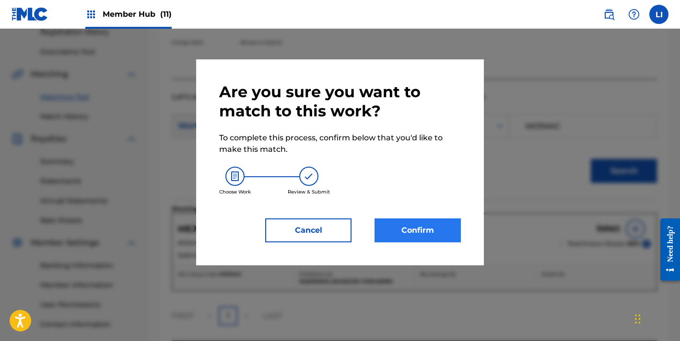
click at [400, 219] on div "Are you sure you want to match to this work? To complete this process, confirm …" at bounding box center [340, 162] width 242 height 160
click at [416, 236] on button "Confirm" at bounding box center [417, 231] width 86 height 24
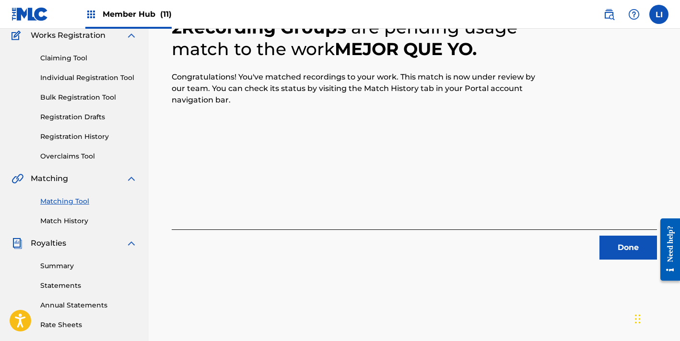
scroll to position [0, 0]
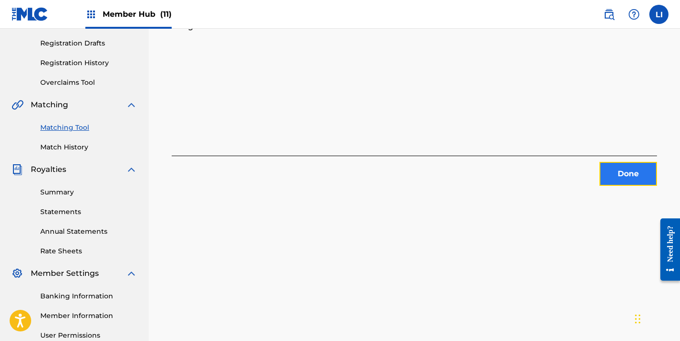
click at [620, 185] on button "Done" at bounding box center [628, 174] width 58 height 24
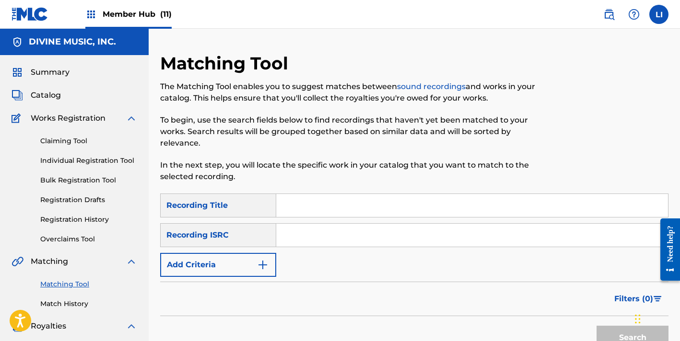
click at [318, 195] on input "Search Form" at bounding box center [472, 205] width 392 height 23
type input "RATATA"
paste input "QZDQH2385276"
type input "QZDQH2385276"
click at [596, 326] on button "Search" at bounding box center [632, 338] width 72 height 24
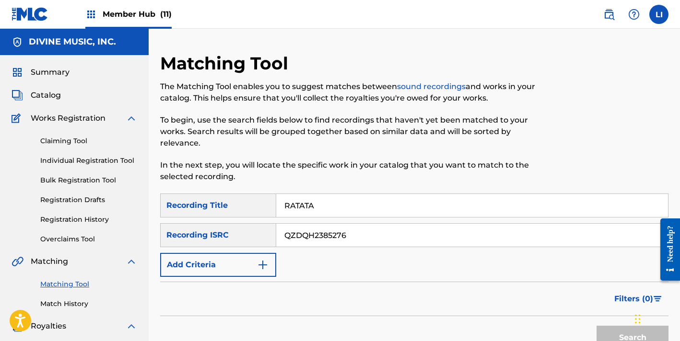
scroll to position [189, 0]
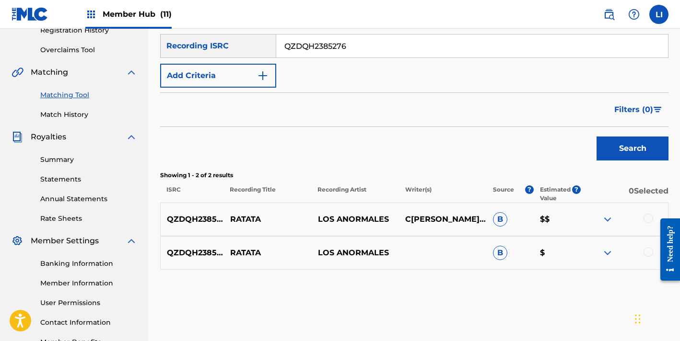
drag, startPoint x: 643, startPoint y: 205, endPoint x: 641, endPoint y: 233, distance: 27.9
click at [643, 214] on div at bounding box center [648, 219] width 10 height 10
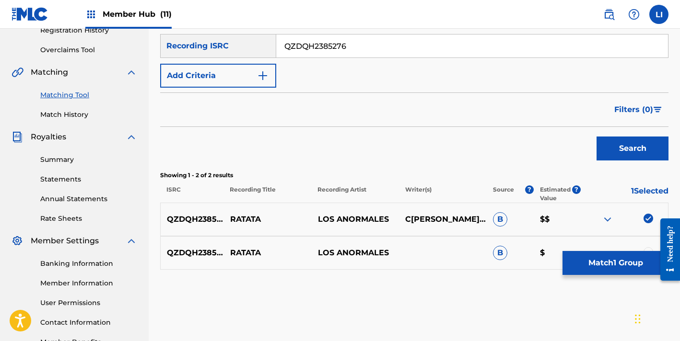
click at [645, 247] on div at bounding box center [648, 252] width 10 height 10
drag, startPoint x: 618, startPoint y: 264, endPoint x: 680, endPoint y: 249, distance: 63.6
click at [620, 263] on button "Match 2 Groups" at bounding box center [615, 263] width 106 height 24
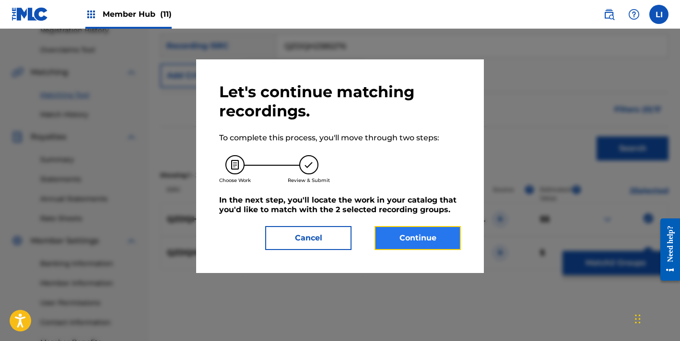
click at [416, 243] on button "Continue" at bounding box center [417, 238] width 86 height 24
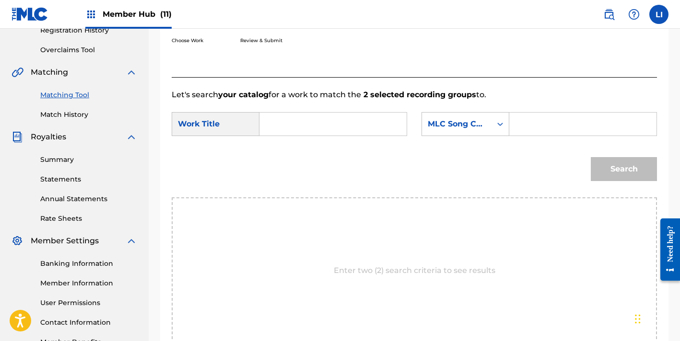
click at [304, 124] on input "Search Form" at bounding box center [333, 124] width 131 height 23
type input "RATATA"
paste input "RO7J9V"
type input "RO7J9V"
click at [591, 157] on button "Search" at bounding box center [624, 169] width 66 height 24
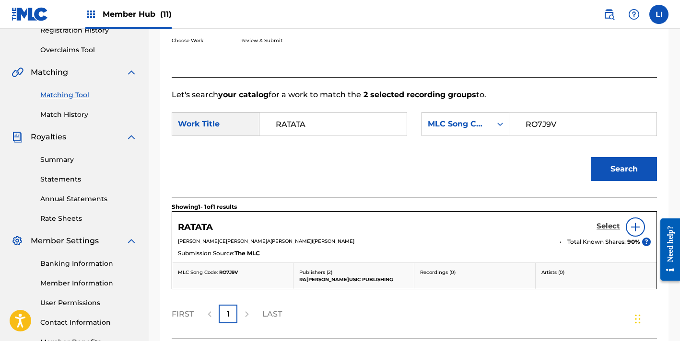
click at [614, 224] on h5 "Select" at bounding box center [607, 226] width 23 height 9
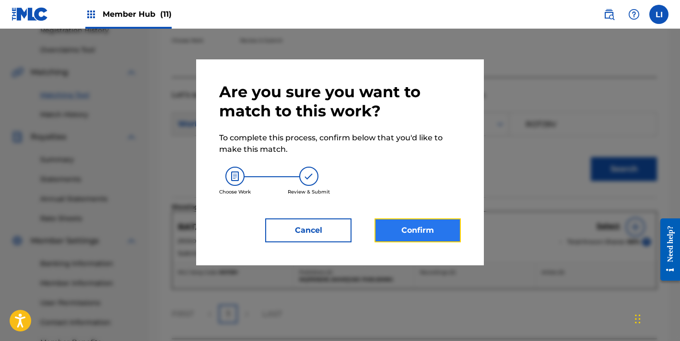
click at [418, 227] on button "Confirm" at bounding box center [417, 231] width 86 height 24
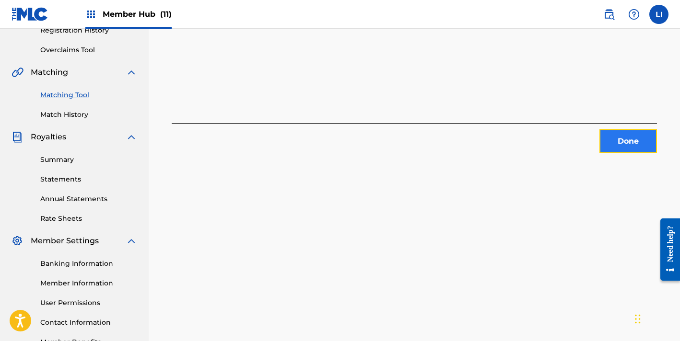
click at [619, 150] on button "Done" at bounding box center [628, 141] width 58 height 24
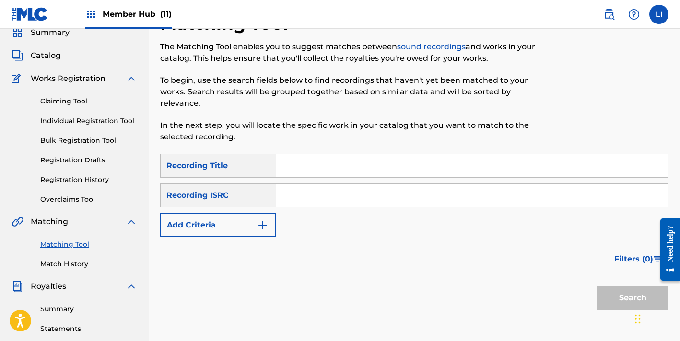
scroll to position [0, 0]
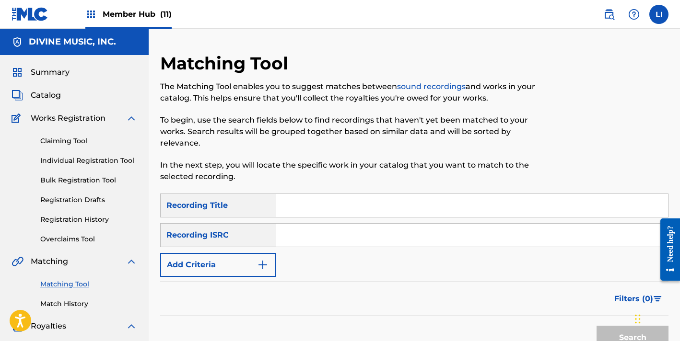
click at [305, 195] on input "Search Form" at bounding box center [472, 205] width 392 height 23
type input "REFUEGO"
paste input "QZDQH2360899"
type input "QZDQH2360899"
click at [596, 326] on button "Search" at bounding box center [632, 338] width 72 height 24
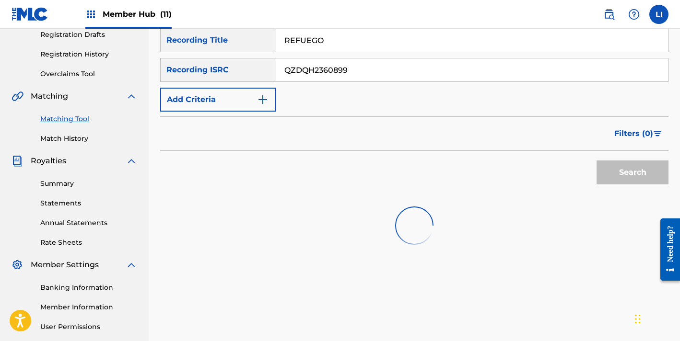
scroll to position [205, 0]
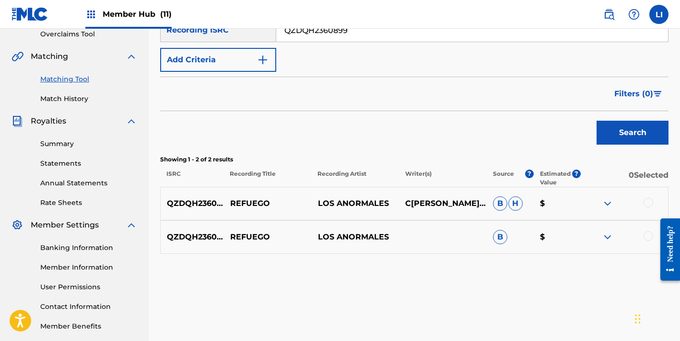
click at [650, 198] on div at bounding box center [648, 203] width 10 height 10
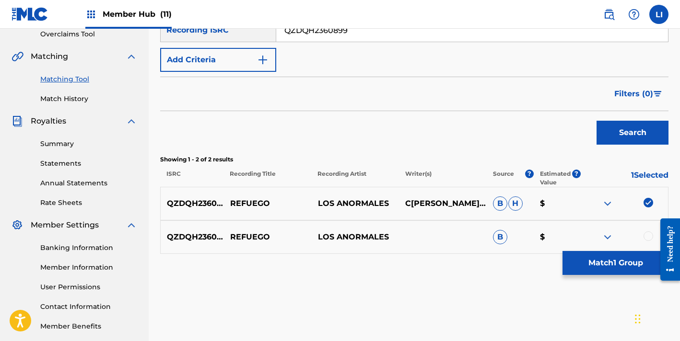
click at [646, 232] on div at bounding box center [648, 237] width 10 height 10
drag, startPoint x: 613, startPoint y: 275, endPoint x: 681, endPoint y: 243, distance: 75.7
click at [613, 275] on button "Match 2 Groups" at bounding box center [615, 263] width 106 height 24
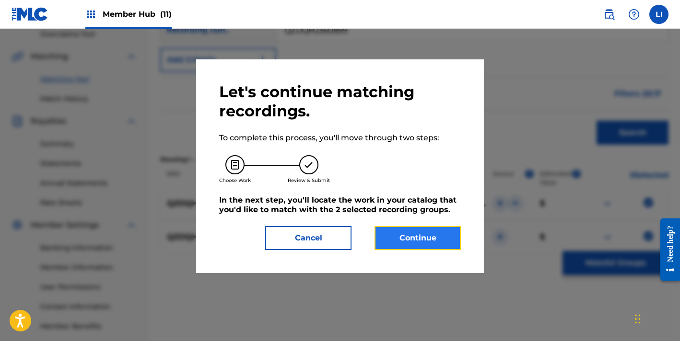
click at [456, 243] on button "Continue" at bounding box center [417, 238] width 86 height 24
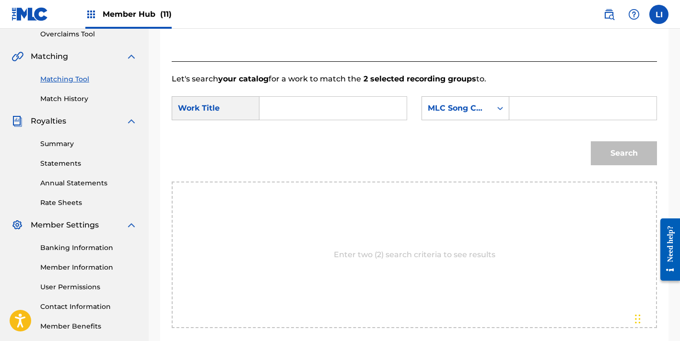
click at [325, 110] on input "Search Form" at bounding box center [333, 108] width 131 height 23
type input "REFUEGO"
paste input "RO7RFF"
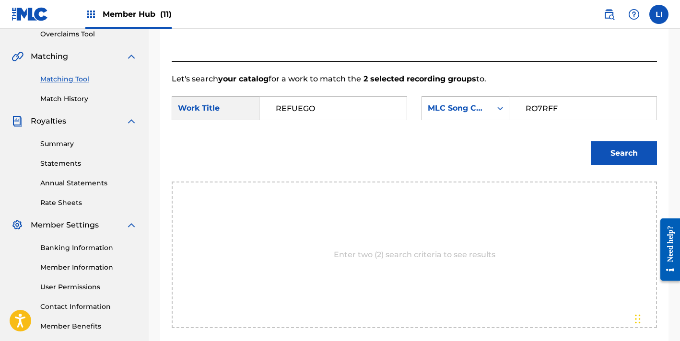
type input "RO7RFF"
click at [591, 141] on button "Search" at bounding box center [624, 153] width 66 height 24
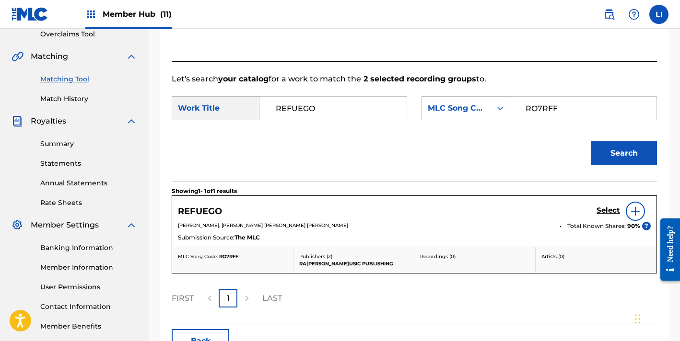
click at [595, 215] on div "REFUEGO Select" at bounding box center [414, 211] width 473 height 19
click at [600, 213] on div "REFUEGO Select" at bounding box center [414, 211] width 473 height 19
click at [604, 209] on h5 "Select" at bounding box center [607, 210] width 23 height 9
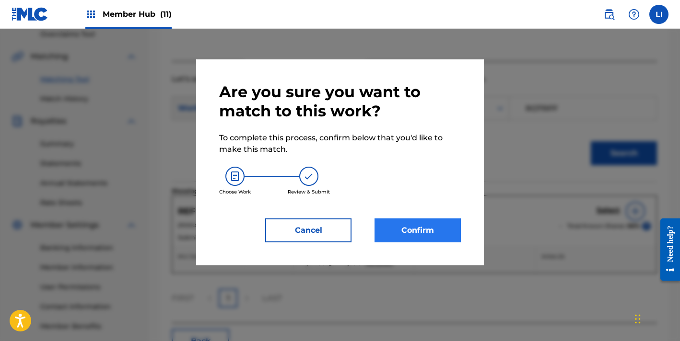
drag, startPoint x: 444, startPoint y: 217, endPoint x: 438, endPoint y: 228, distance: 13.1
click at [443, 220] on div "Are you sure you want to match to this work? To complete this process, confirm …" at bounding box center [340, 162] width 242 height 160
click at [434, 229] on button "Confirm" at bounding box center [417, 231] width 86 height 24
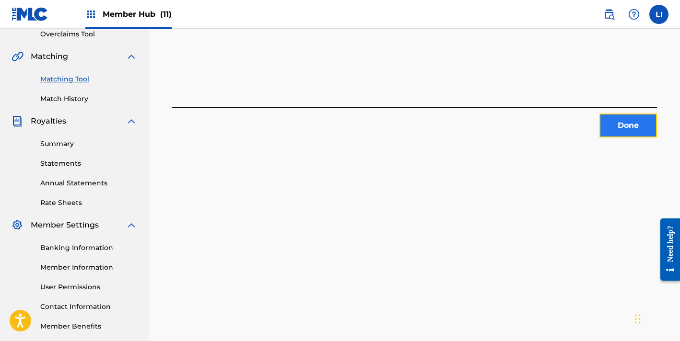
click at [603, 137] on button "Done" at bounding box center [628, 126] width 58 height 24
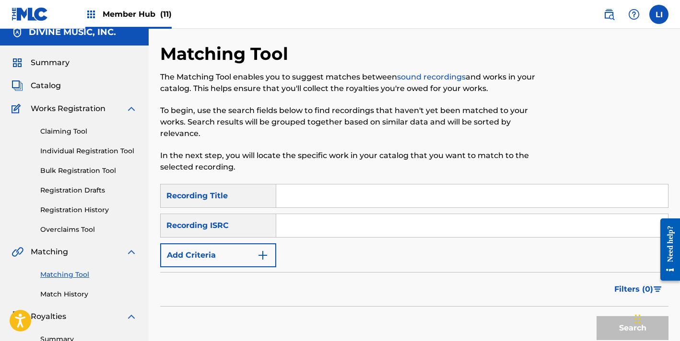
scroll to position [0, 0]
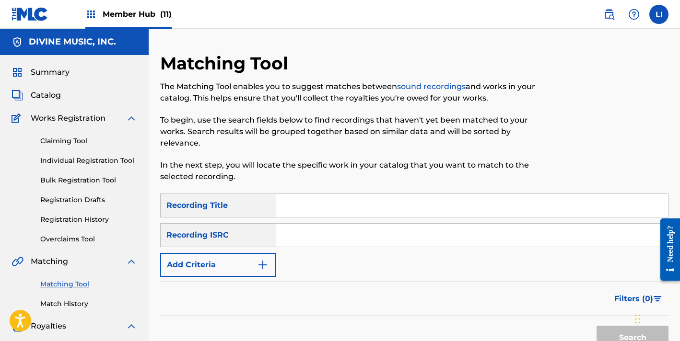
click at [343, 194] on input "Search Form" at bounding box center [472, 205] width 392 height 23
type input "PERIKITO"
paste input "QZDQH2443838"
type input "QZDQH2443838"
click at [596, 326] on button "Search" at bounding box center [632, 338] width 72 height 24
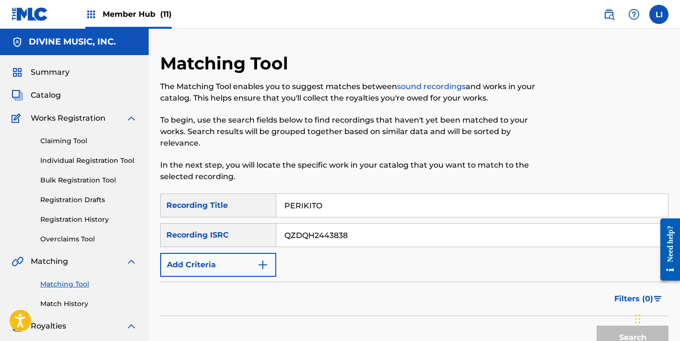
scroll to position [176, 0]
